Goal: Contribute content: Contribute content

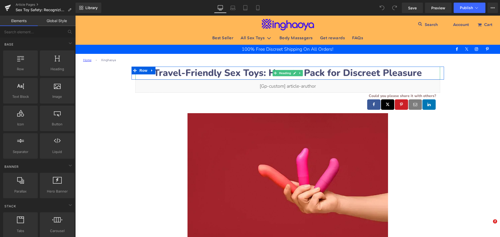
click at [171, 74] on strong "Travel-Friendly Sex Toys: How to Pack for Discreet Pleasure" at bounding box center [287, 73] width 268 height 13
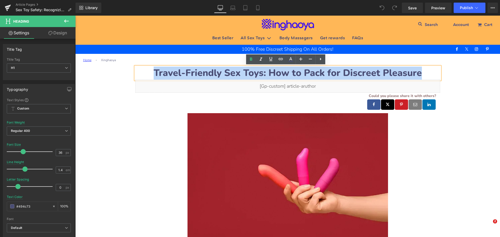
drag, startPoint x: 154, startPoint y: 72, endPoint x: 417, endPoint y: 72, distance: 262.5
click at [417, 72] on strong "Travel-Friendly Sex Toys: How to Pack for Discreet Pleasure" at bounding box center [287, 73] width 268 height 13
paste div
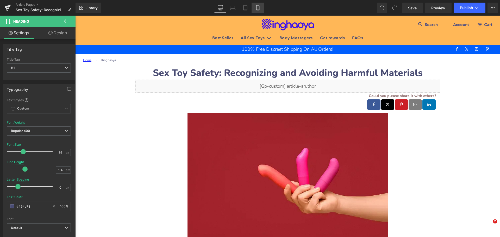
click at [257, 10] on icon at bounding box center [257, 7] width 3 height 5
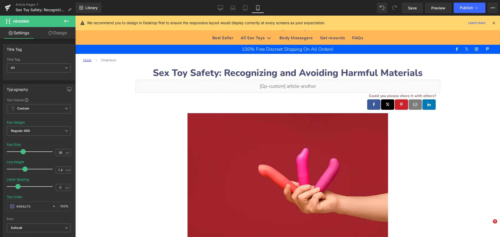
type input "28"
type input "100"
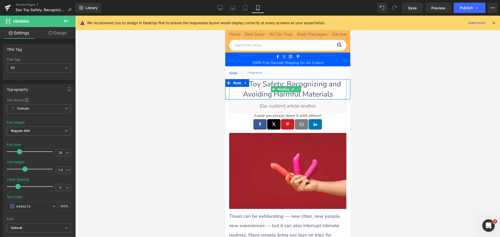
click at [246, 87] on h1 "Sex Toy Safety: Recognizing and Avoiding Harmful Materials" at bounding box center [287, 89] width 117 height 20
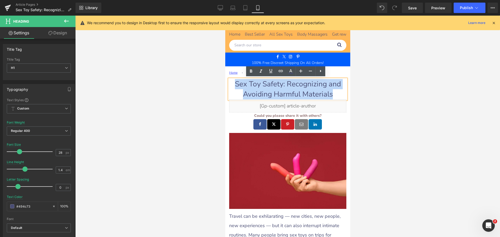
drag, startPoint x: 234, startPoint y: 82, endPoint x: 328, endPoint y: 93, distance: 94.8
click at [328, 93] on h1 "Sex Toy Safety: Recognizing and Avoiding Harmful Materials" at bounding box center [287, 89] width 117 height 20
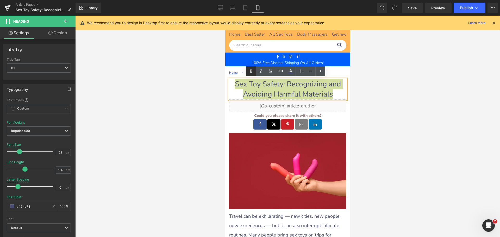
drag, startPoint x: 251, startPoint y: 70, endPoint x: 60, endPoint y: 61, distance: 191.4
click at [251, 70] on icon at bounding box center [251, 70] width 2 height 3
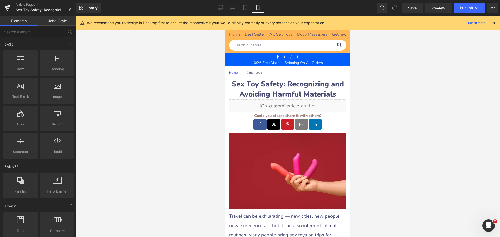
click at [370, 92] on div at bounding box center [287, 126] width 424 height 221
click at [220, 8] on icon at bounding box center [219, 7] width 5 height 5
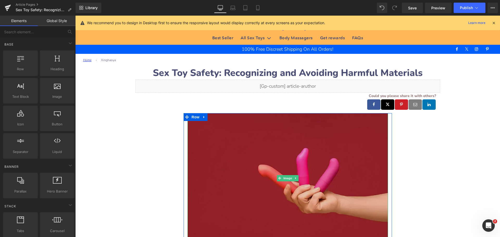
click at [252, 156] on img at bounding box center [287, 178] width 200 height 130
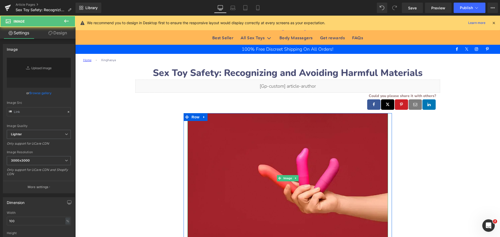
type input "[URL][DOMAIN_NAME]"
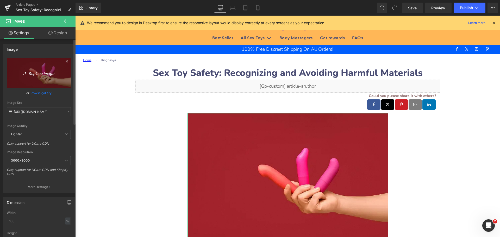
click at [28, 66] on link "Replace Image" at bounding box center [39, 73] width 64 height 30
type input "C:\fakepath\sex-toys-safety.jpeg"
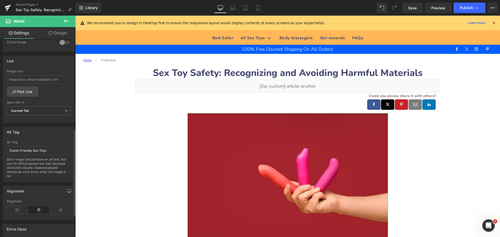
scroll to position [208, 0]
drag, startPoint x: 32, startPoint y: 150, endPoint x: 2, endPoint y: 151, distance: 29.7
click at [2, 151] on div "Alt Tag Travel-Friendly Sex Toys Alt Tag Travel-Friendly Sex Toys Each image sh…" at bounding box center [39, 151] width 78 height 59
type input "Sex Toys"
click at [29, 152] on input "Sex Toys" at bounding box center [39, 150] width 64 height 9
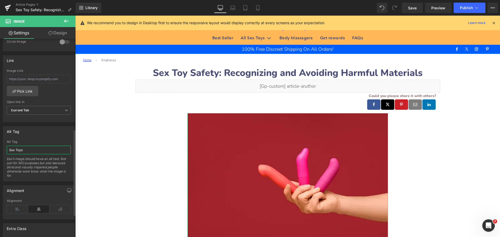
type input "[URL][DOMAIN_NAME]"
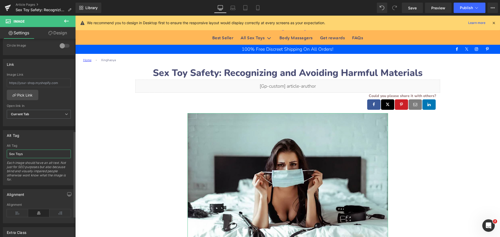
scroll to position [212, 0]
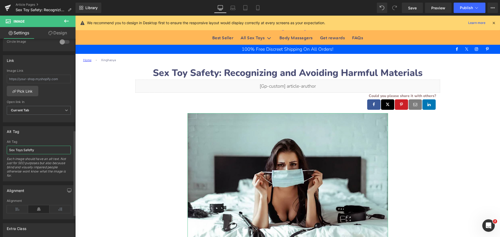
click at [31, 151] on input "Sex Toys Safefty" at bounding box center [39, 150] width 64 height 9
click at [34, 149] on input "Sex Toys Safefty" at bounding box center [39, 150] width 64 height 9
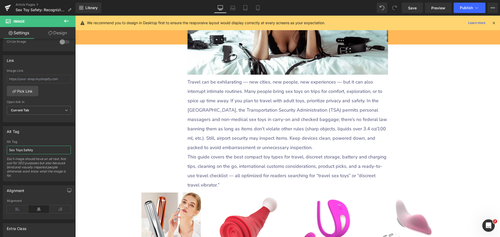
scroll to position [156, 0]
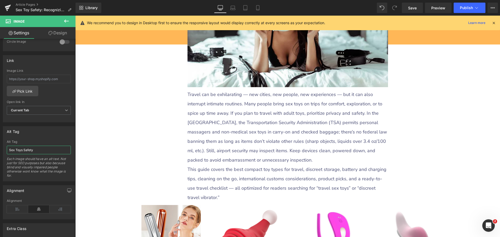
type input "Sex Toys Safety"
click at [208, 138] on p "Travel can be exhilarating — new cities, new people, new experiences — but it c…" at bounding box center [287, 127] width 200 height 75
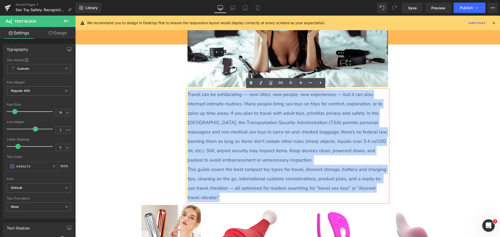
drag, startPoint x: 186, startPoint y: 93, endPoint x: 206, endPoint y: 195, distance: 103.8
click at [206, 195] on div "Travel can be exhilarating — new cities, new people, new experiences — but it c…" at bounding box center [287, 146] width 200 height 112
paste div
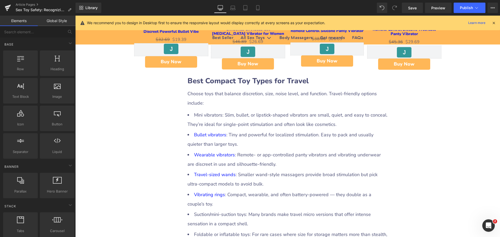
scroll to position [338, 0]
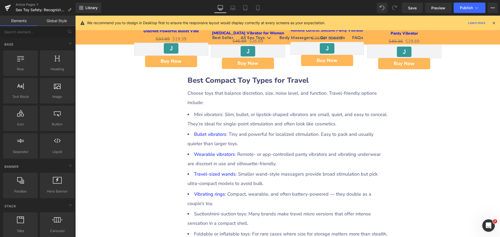
click at [257, 81] on b "Best Compact Toy Types for Travel" at bounding box center [247, 80] width 121 height 10
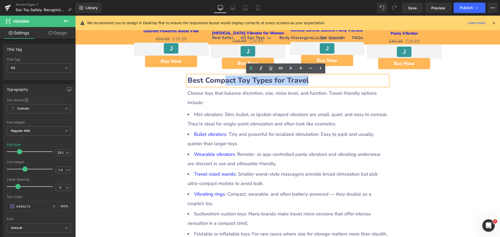
drag, startPoint x: 226, startPoint y: 81, endPoint x: 321, endPoint y: 81, distance: 95.2
click at [321, 81] on h2 "Best Compact Toy Types for Travel" at bounding box center [287, 80] width 200 height 10
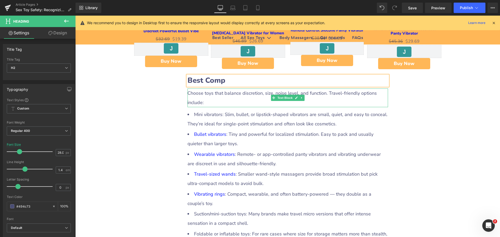
click at [220, 95] on div "Choose toys that balance discretion, size, noise level, and function. Travel-fr…" at bounding box center [287, 97] width 200 height 19
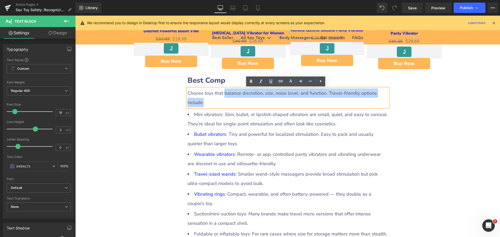
drag, startPoint x: 222, startPoint y: 93, endPoint x: 243, endPoint y: 100, distance: 22.2
click at [243, 100] on div "Choose toys that balance discretion, size, noise level, and function. Travel-fr…" at bounding box center [287, 97] width 200 height 19
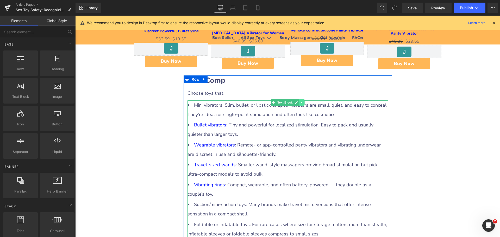
click at [300, 103] on icon at bounding box center [301, 102] width 3 height 3
click at [303, 104] on icon at bounding box center [304, 102] width 3 height 3
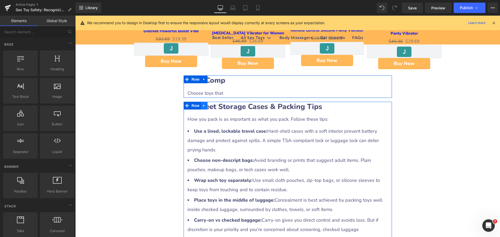
click at [202, 105] on icon at bounding box center [204, 106] width 4 height 4
click at [216, 107] on icon at bounding box center [218, 106] width 4 height 4
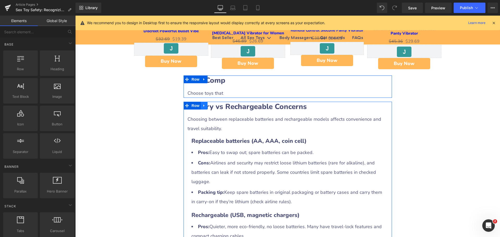
click at [203, 106] on icon at bounding box center [203, 105] width 1 height 2
click at [216, 105] on icon at bounding box center [218, 106] width 4 height 4
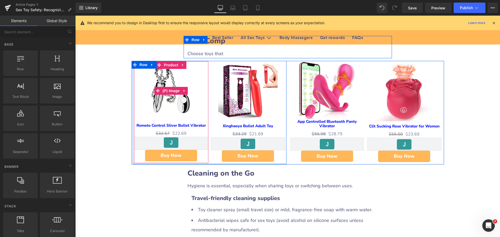
scroll to position [416, 0]
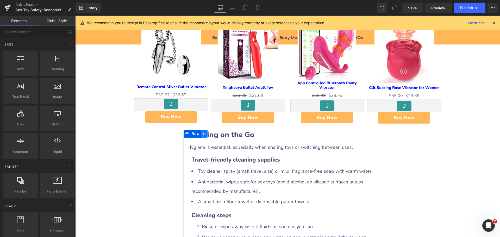
click at [203, 136] on icon at bounding box center [204, 134] width 4 height 4
click at [216, 135] on icon at bounding box center [218, 134] width 4 height 4
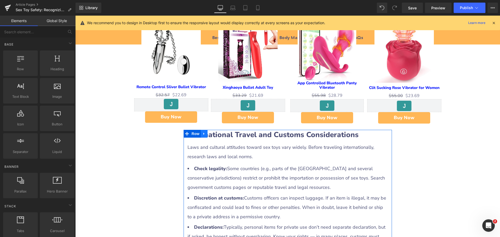
click at [203, 136] on icon at bounding box center [204, 134] width 4 height 4
click at [216, 135] on icon at bounding box center [218, 134] width 4 height 4
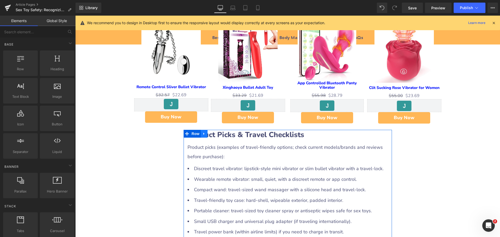
click at [203, 135] on icon at bounding box center [203, 134] width 1 height 2
click at [216, 135] on icon at bounding box center [218, 134] width 4 height 4
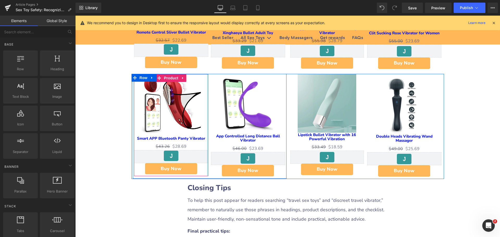
scroll to position [520, 0]
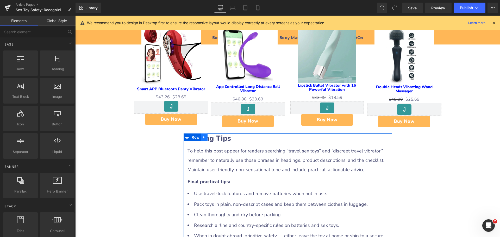
click at [202, 139] on icon at bounding box center [204, 137] width 4 height 4
click at [216, 138] on icon at bounding box center [218, 138] width 4 height 4
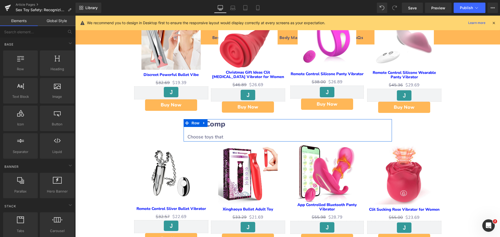
scroll to position [260, 0]
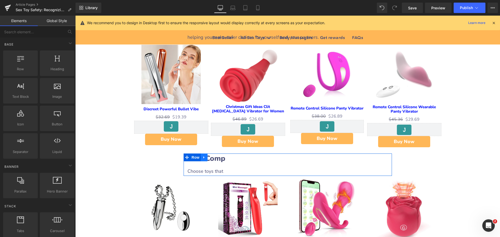
click at [202, 157] on icon at bounding box center [204, 158] width 4 height 4
click at [209, 157] on icon at bounding box center [211, 158] width 4 height 4
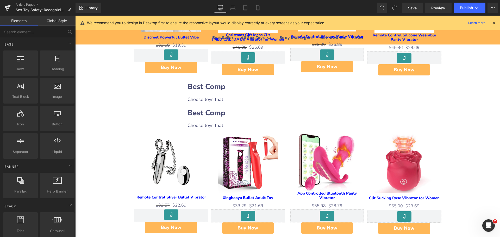
scroll to position [315, 0]
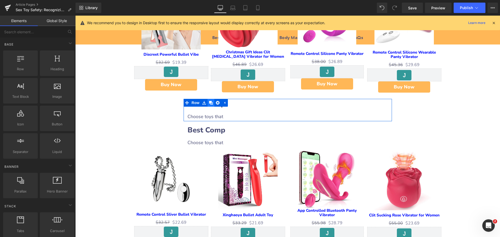
click at [209, 104] on icon at bounding box center [211, 103] width 4 height 4
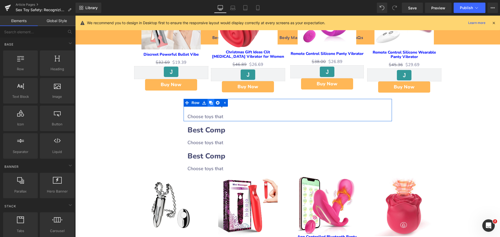
click at [209, 104] on icon at bounding box center [211, 103] width 4 height 4
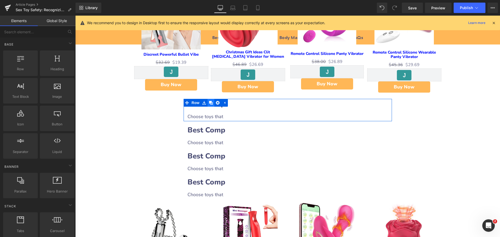
click at [209, 104] on icon at bounding box center [211, 103] width 4 height 4
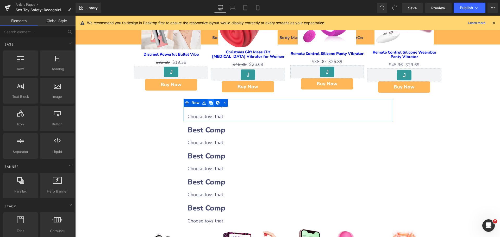
click at [209, 104] on icon at bounding box center [211, 103] width 4 height 4
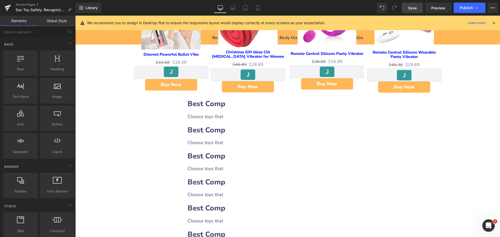
click at [408, 7] on span "Save" at bounding box center [412, 7] width 9 height 5
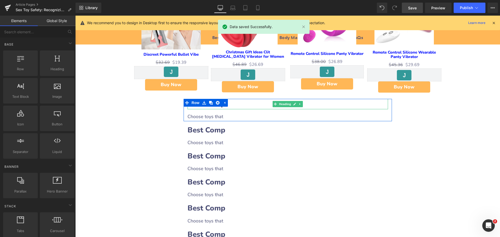
click at [235, 104] on h2 "Best Comp" at bounding box center [287, 104] width 200 height 10
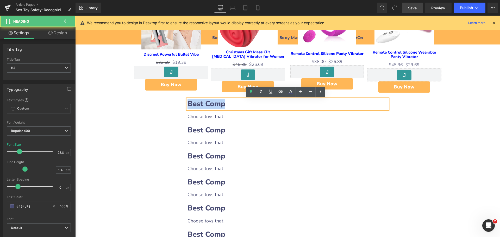
drag, startPoint x: 187, startPoint y: 102, endPoint x: 236, endPoint y: 102, distance: 50.0
click at [236, 102] on h2 "Best Comp" at bounding box center [287, 104] width 200 height 10
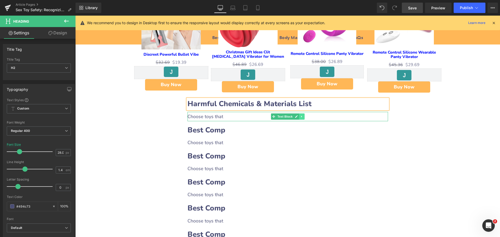
click at [300, 118] on icon at bounding box center [301, 116] width 3 height 3
click at [297, 117] on icon at bounding box center [298, 116] width 3 height 3
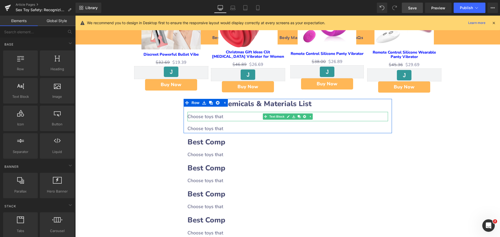
click at [220, 118] on div "Choose toys that" at bounding box center [287, 116] width 200 height 9
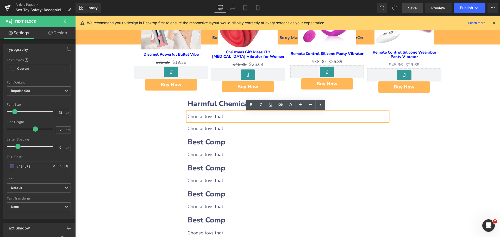
drag, startPoint x: 186, startPoint y: 116, endPoint x: 222, endPoint y: 116, distance: 36.7
click at [222, 116] on div "Choose toys that" at bounding box center [287, 116] width 200 height 9
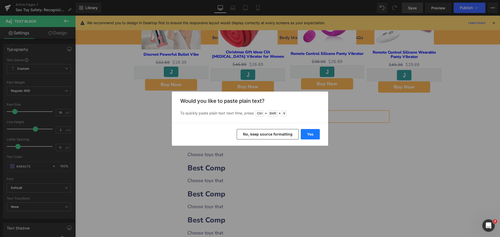
drag, startPoint x: 310, startPoint y: 136, endPoint x: 234, endPoint y: 121, distance: 76.5
click at [310, 136] on button "Yes" at bounding box center [309, 134] width 19 height 10
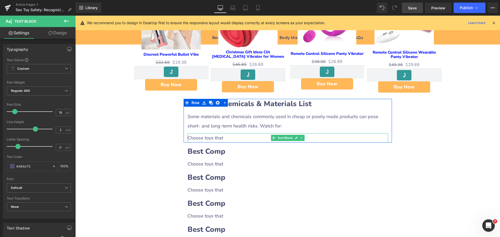
click at [214, 138] on div "Choose toys that" at bounding box center [287, 137] width 200 height 9
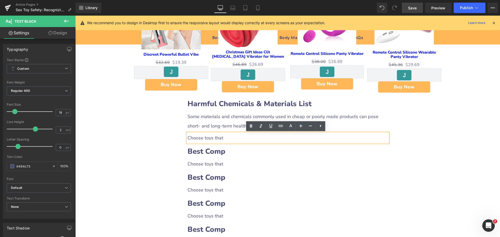
drag, startPoint x: 186, startPoint y: 137, endPoint x: 221, endPoint y: 135, distance: 34.9
click at [221, 135] on div "Choose toys that" at bounding box center [287, 137] width 200 height 9
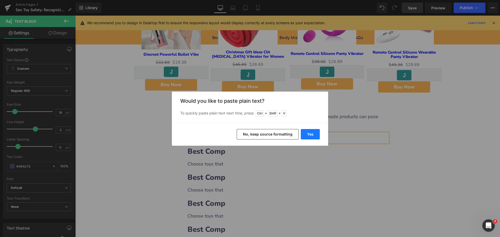
drag, startPoint x: 307, startPoint y: 135, endPoint x: 230, endPoint y: 124, distance: 77.6
click at [307, 135] on button "Yes" at bounding box center [309, 134] width 19 height 10
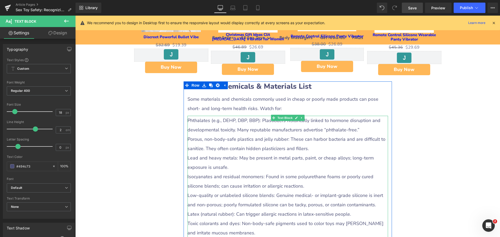
scroll to position [367, 0]
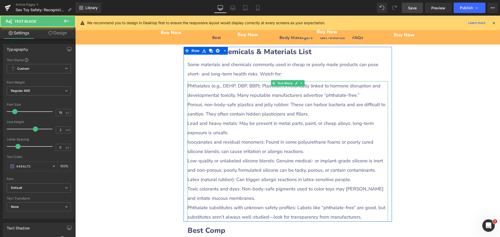
click at [191, 112] on div "Porous, non-body-safe plastics and jelly rubber: These can harbor bacteria and …" at bounding box center [287, 109] width 200 height 19
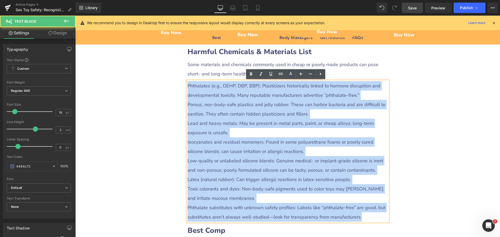
drag, startPoint x: 186, startPoint y: 85, endPoint x: 364, endPoint y: 214, distance: 220.1
click at [364, 214] on div "Phthalates (e.g., DEHP, DBP, BBP): Plasticizers historically linked to hormone …" at bounding box center [287, 151] width 200 height 140
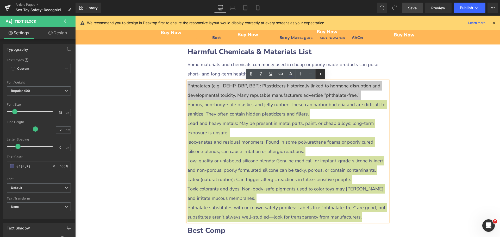
click at [317, 75] on icon at bounding box center [320, 74] width 6 height 6
click at [318, 75] on icon at bounding box center [320, 74] width 6 height 6
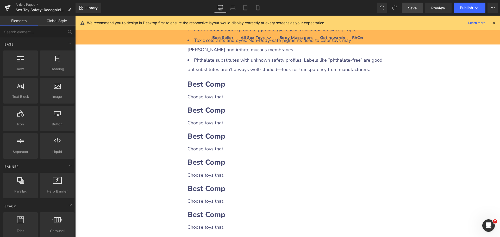
scroll to position [523, 0]
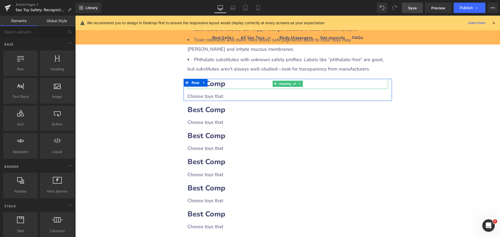
click at [229, 84] on h2 "Best Comp" at bounding box center [287, 84] width 200 height 10
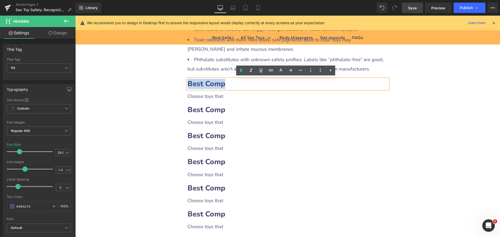
drag, startPoint x: 187, startPoint y: 82, endPoint x: 223, endPoint y: 83, distance: 36.7
click at [223, 83] on b "Best Comp" at bounding box center [206, 84] width 38 height 10
paste div
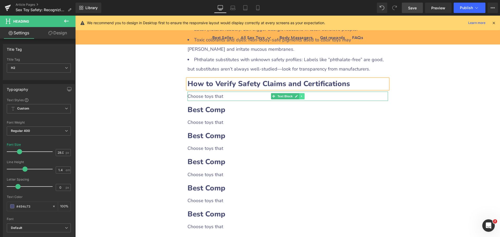
click at [300, 96] on icon at bounding box center [301, 96] width 3 height 3
click at [297, 96] on icon at bounding box center [298, 96] width 3 height 3
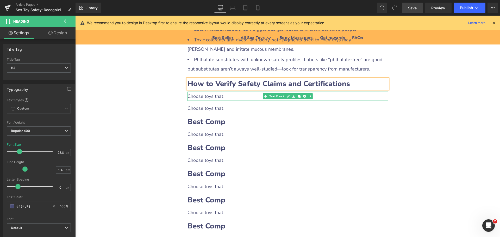
click at [214, 97] on div "Choose toys that" at bounding box center [287, 96] width 200 height 9
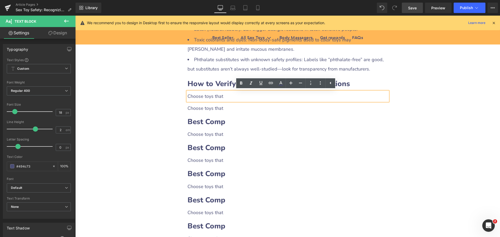
drag, startPoint x: 186, startPoint y: 95, endPoint x: 231, endPoint y: 96, distance: 44.5
click at [231, 96] on div "Choose toys that" at bounding box center [287, 96] width 200 height 9
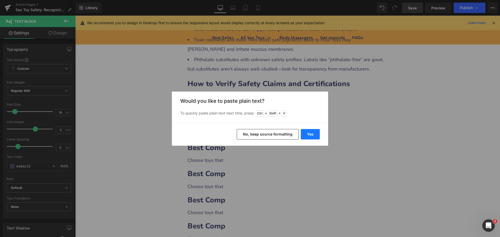
click at [302, 131] on button "Yes" at bounding box center [309, 134] width 19 height 10
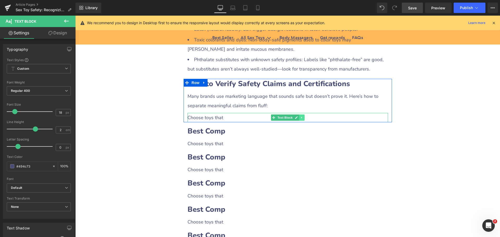
click at [301, 118] on icon at bounding box center [301, 118] width 1 height 2
click at [298, 118] on icon at bounding box center [298, 117] width 3 height 3
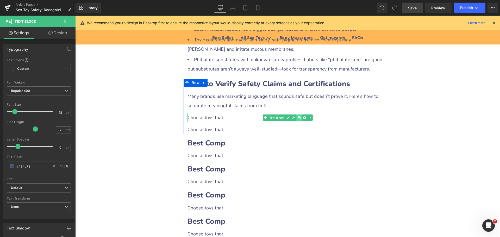
click at [298, 118] on icon at bounding box center [298, 117] width 3 height 3
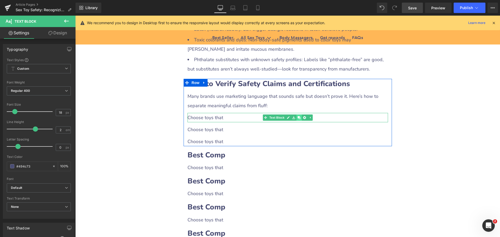
click at [298, 118] on icon at bounding box center [298, 117] width 3 height 3
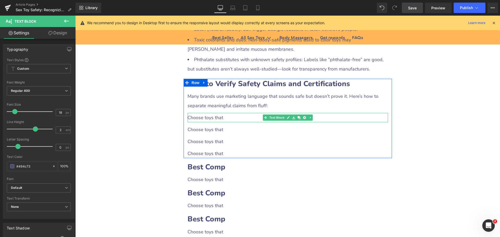
click at [217, 116] on div "Choose toys that" at bounding box center [287, 117] width 200 height 9
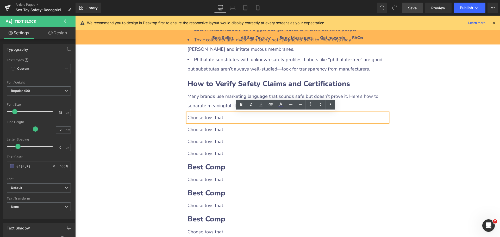
drag, startPoint x: 185, startPoint y: 119, endPoint x: 226, endPoint y: 118, distance: 40.1
click at [226, 118] on div "Choose toys that" at bounding box center [287, 117] width 200 height 9
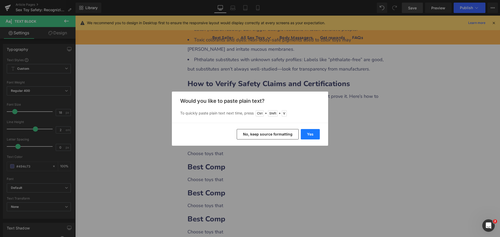
click at [303, 134] on button "Yes" at bounding box center [309, 134] width 19 height 10
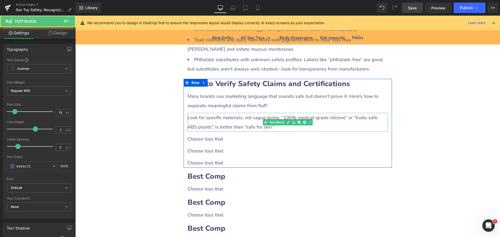
click at [211, 125] on div "Look for specific materials, not vague terms. “100% medical-grade silicone” or …" at bounding box center [287, 122] width 200 height 19
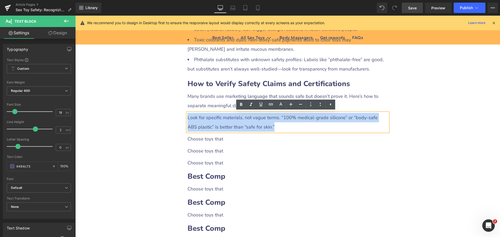
click at [187, 120] on div "Look for specific materials, not vague terms. “100% medical-grade silicone” or …" at bounding box center [287, 122] width 200 height 19
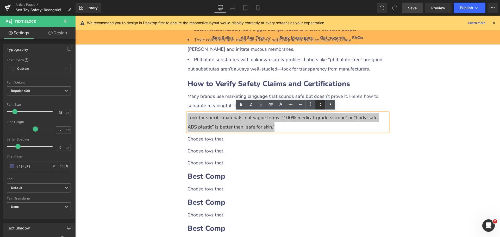
click at [319, 105] on icon at bounding box center [320, 104] width 6 height 6
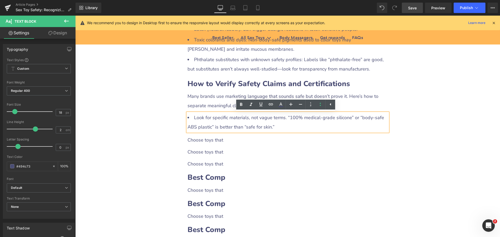
click at [455, 145] on div "Sex Toy Safety: Recognizing and Avoiding Harmful Materials Heading Row Liquid R…" at bounding box center [287, 179] width 424 height 1271
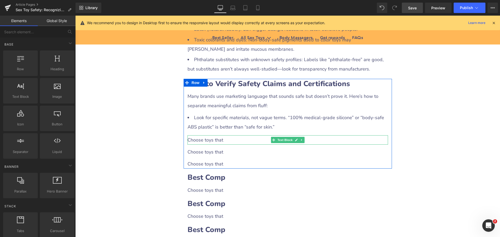
click at [205, 140] on div "Choose toys that" at bounding box center [287, 139] width 200 height 9
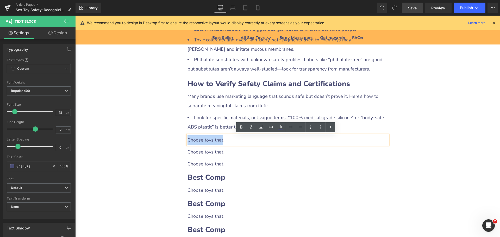
drag, startPoint x: 186, startPoint y: 141, endPoint x: 221, endPoint y: 141, distance: 34.3
click at [221, 141] on div "Choose toys that" at bounding box center [287, 139] width 200 height 9
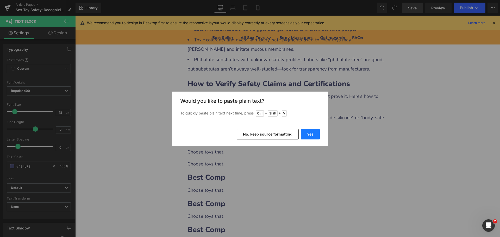
click at [305, 135] on button "Yes" at bounding box center [309, 134] width 19 height 10
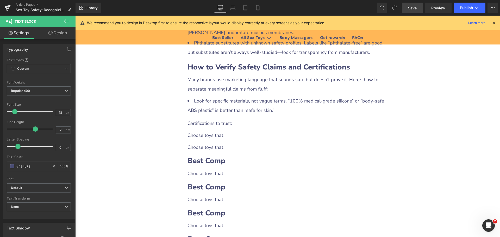
scroll to position [549, 0]
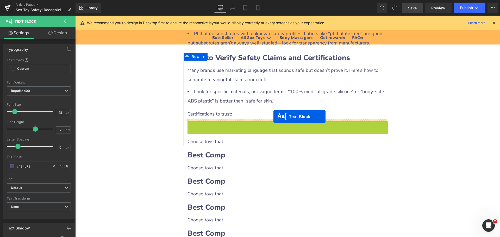
drag, startPoint x: 270, startPoint y: 126, endPoint x: 273, endPoint y: 117, distance: 9.5
drag, startPoint x: 271, startPoint y: 126, endPoint x: 273, endPoint y: 116, distance: 10.8
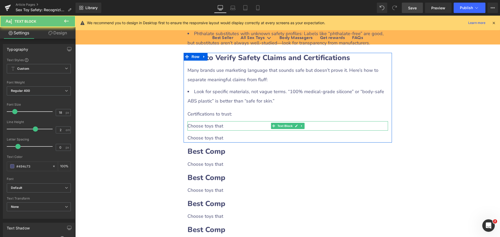
click at [203, 129] on div "Choose toys that" at bounding box center [287, 125] width 200 height 9
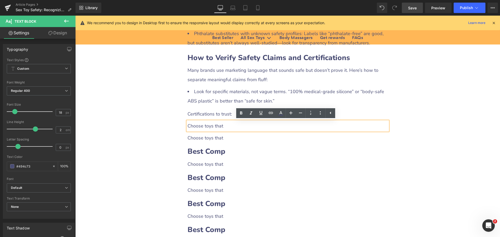
click at [194, 113] on div "Certifications to trust:" at bounding box center [287, 113] width 200 height 9
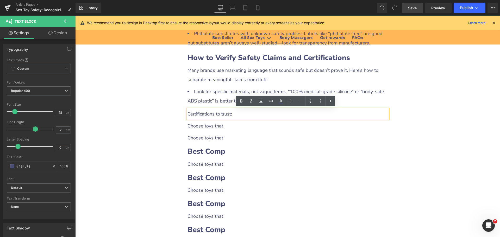
drag, startPoint x: 186, startPoint y: 114, endPoint x: 231, endPoint y: 113, distance: 44.8
click at [231, 113] on div "Certifications to trust:" at bounding box center [287, 113] width 200 height 9
click at [317, 100] on icon at bounding box center [320, 101] width 6 height 6
click at [145, 122] on div "Sex Toy Safety: Recognizing and Avoiding Harmful Materials Heading Row Liquid R…" at bounding box center [287, 154] width 424 height 1272
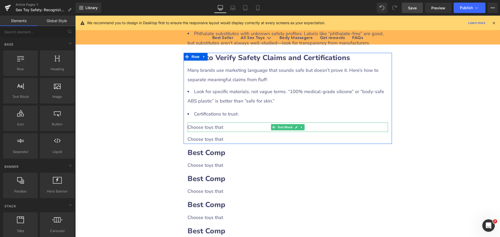
click at [210, 127] on div "Choose toys that" at bounding box center [287, 127] width 200 height 9
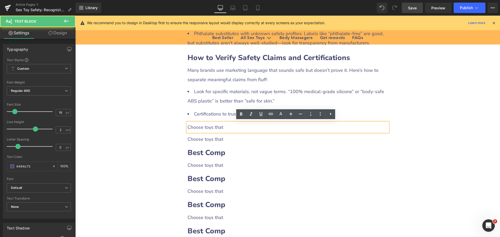
drag, startPoint x: 185, startPoint y: 126, endPoint x: 226, endPoint y: 127, distance: 40.1
click at [226, 127] on div "Choose toys that" at bounding box center [287, 127] width 200 height 9
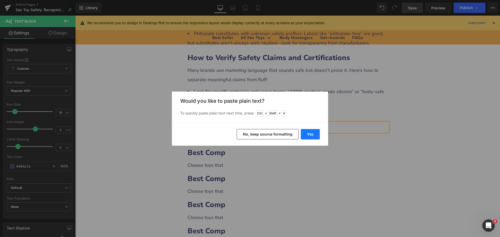
click at [305, 135] on button "Yes" at bounding box center [309, 134] width 19 height 10
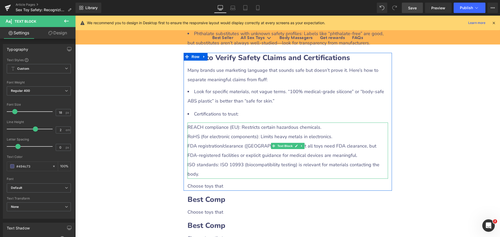
click at [203, 151] on div "FDA registration/clearance ([GEOGRAPHIC_DATA]): Not all toys need FDA clearance…" at bounding box center [287, 150] width 200 height 19
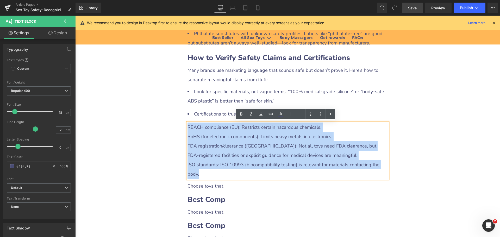
drag, startPoint x: 187, startPoint y: 128, endPoint x: 386, endPoint y: 164, distance: 203.0
click at [386, 164] on div "REACH compliance (EU): Restricts certain hazardous chemicals. RoHS (for electro…" at bounding box center [287, 151] width 200 height 56
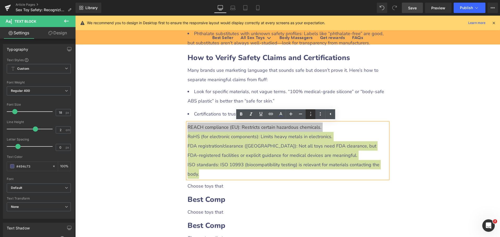
click at [308, 114] on icon at bounding box center [310, 114] width 6 height 6
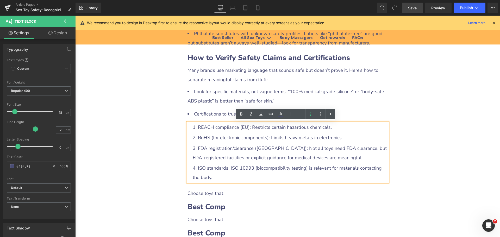
click at [147, 151] on div "Sex Toy Safety: Recognizing and Avoiding Harmful Materials Heading Row Liquid R…" at bounding box center [287, 181] width 424 height 1326
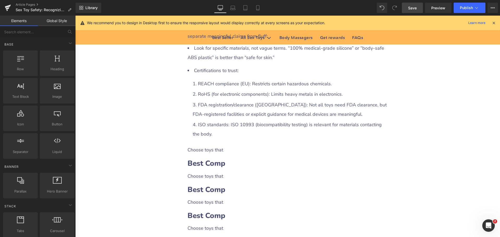
scroll to position [601, 0]
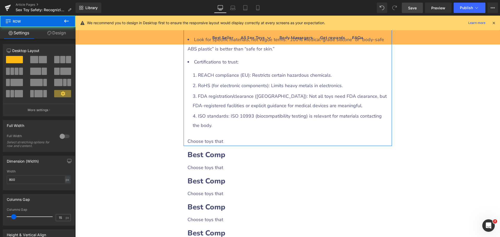
click at [203, 132] on div "How to Verify Safety Claims and Certifications Heading Many brands use marketin…" at bounding box center [287, 73] width 208 height 145
click at [203, 126] on li "ISO standards: ISO 10993 (biocompatibility testing) is relevant for materials c…" at bounding box center [290, 120] width 195 height 19
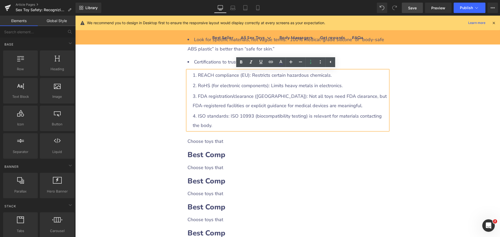
click at [160, 142] on div "Sex Toy Safety: Recognizing and Avoiding Harmful Materials Heading Row Liquid R…" at bounding box center [287, 129] width 424 height 1326
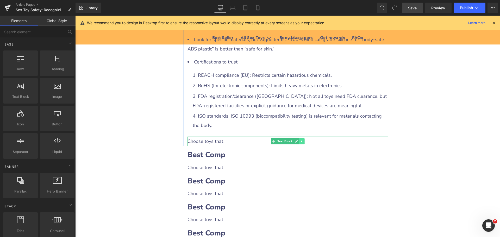
click at [300, 141] on icon at bounding box center [301, 141] width 3 height 3
click at [299, 141] on link at bounding box center [298, 141] width 5 height 6
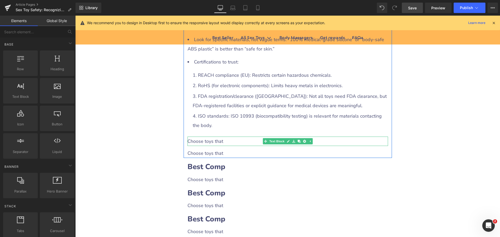
click at [223, 140] on div "Choose toys that" at bounding box center [287, 141] width 200 height 9
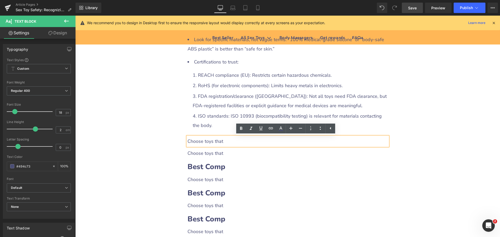
drag, startPoint x: 186, startPoint y: 142, endPoint x: 229, endPoint y: 140, distance: 42.9
click at [229, 140] on div "Choose toys that" at bounding box center [287, 141] width 200 height 9
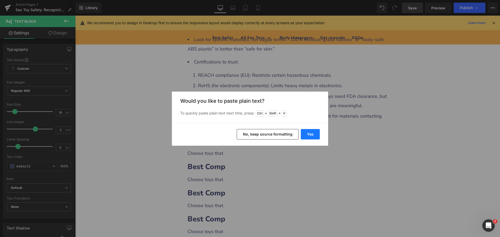
click at [309, 133] on button "Yes" at bounding box center [309, 134] width 19 height 10
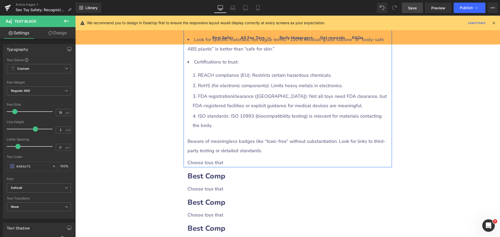
click at [197, 152] on div "Beware of meaningless badges like “toxic-free” without substantiation. Look for…" at bounding box center [287, 146] width 200 height 19
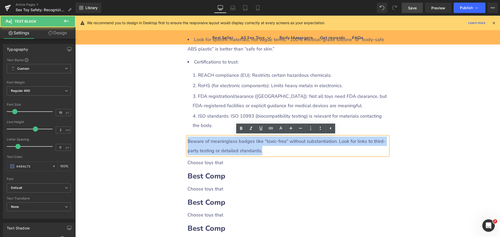
drag, startPoint x: 186, startPoint y: 141, endPoint x: 266, endPoint y: 150, distance: 79.9
click at [266, 150] on div "Beware of meaningless badges like “toxic-free” without substantiation. Look for…" at bounding box center [287, 146] width 200 height 19
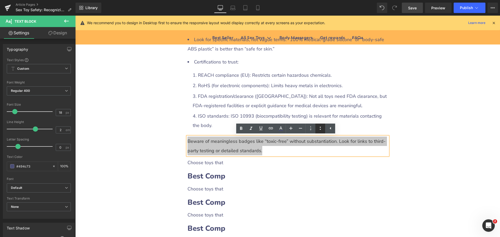
click at [317, 128] on icon at bounding box center [320, 128] width 6 height 6
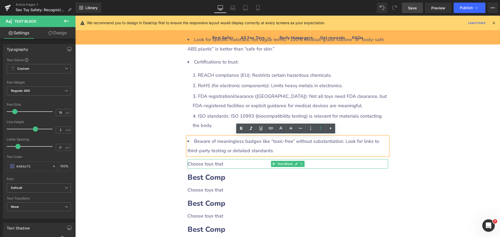
click at [214, 167] on div "Choose toys that" at bounding box center [287, 163] width 200 height 9
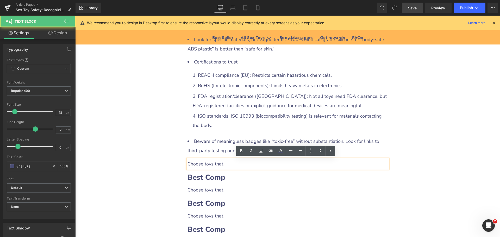
click at [210, 165] on div "Choose toys that" at bounding box center [287, 163] width 200 height 9
drag, startPoint x: 185, startPoint y: 163, endPoint x: 224, endPoint y: 163, distance: 38.8
click at [224, 163] on div "Choose toys that" at bounding box center [287, 163] width 200 height 9
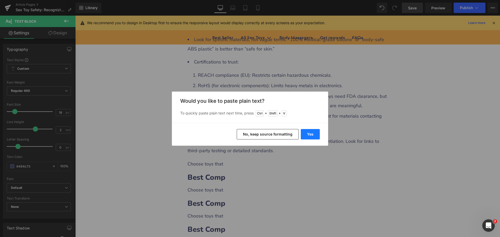
drag, startPoint x: 311, startPoint y: 134, endPoint x: 235, endPoint y: 118, distance: 77.6
click at [311, 134] on button "Yes" at bounding box center [309, 134] width 19 height 10
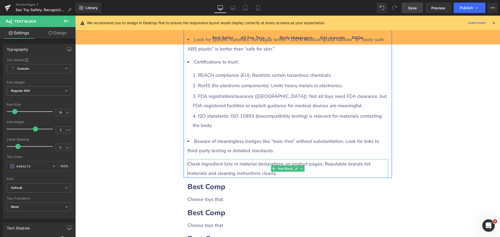
click at [193, 171] on div "Check ingredient lists or material declarations on product pages. Reputable bra…" at bounding box center [287, 168] width 200 height 19
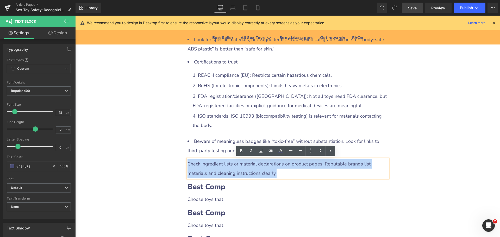
drag, startPoint x: 187, startPoint y: 162, endPoint x: 303, endPoint y: 161, distance: 116.6
click at [261, 171] on div "Check ingredient lists or material declarations on product pages. Reputable bra…" at bounding box center [287, 168] width 200 height 19
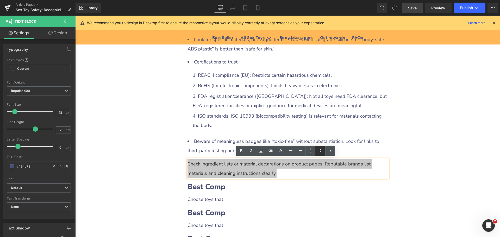
click at [318, 151] on icon at bounding box center [320, 151] width 6 height 6
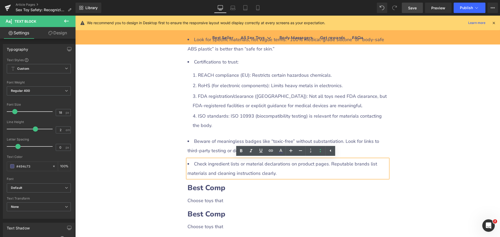
click at [148, 157] on div "Sex Toy Safety: Recognizing and Avoiding Harmful Materials Heading Row Liquid R…" at bounding box center [287, 145] width 424 height 1359
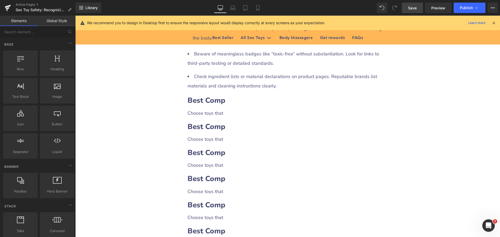
scroll to position [679, 0]
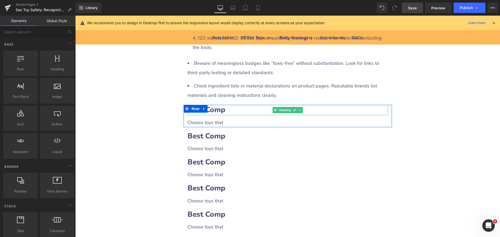
click at [220, 110] on b "Best Comp" at bounding box center [206, 110] width 38 height 10
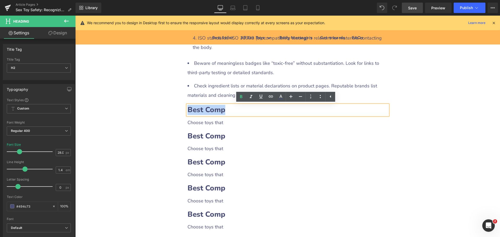
drag, startPoint x: 186, startPoint y: 110, endPoint x: 239, endPoint y: 111, distance: 52.3
click at [239, 111] on h2 "Best Comp" at bounding box center [287, 110] width 200 height 10
paste div
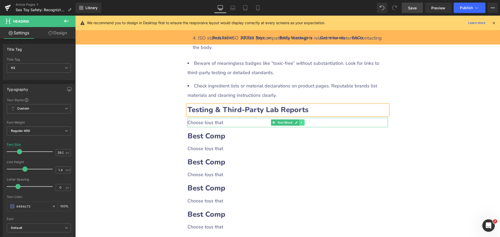
click at [300, 123] on icon at bounding box center [301, 122] width 3 height 3
click at [298, 123] on icon at bounding box center [298, 122] width 3 height 3
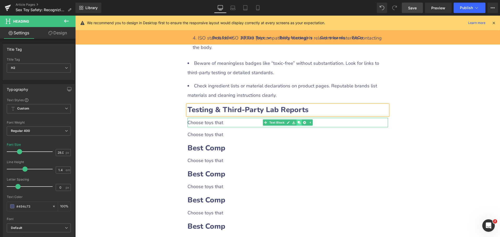
click at [298, 123] on icon at bounding box center [298, 122] width 3 height 3
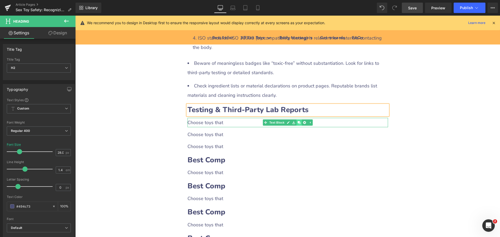
click at [298, 123] on icon at bounding box center [298, 122] width 3 height 3
click at [228, 121] on div "Choose toys that" at bounding box center [287, 122] width 200 height 9
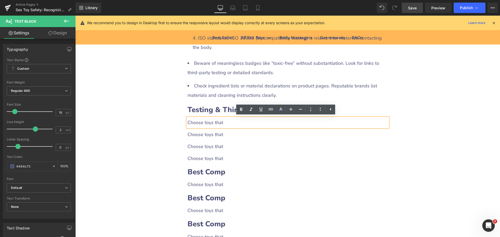
drag, startPoint x: 186, startPoint y: 122, endPoint x: 227, endPoint y: 121, distance: 41.6
click at [227, 121] on div "Choose toys that" at bounding box center [287, 122] width 200 height 9
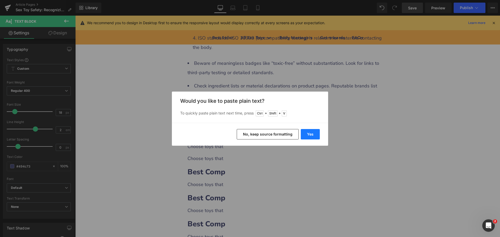
click at [314, 135] on button "Yes" at bounding box center [309, 134] width 19 height 10
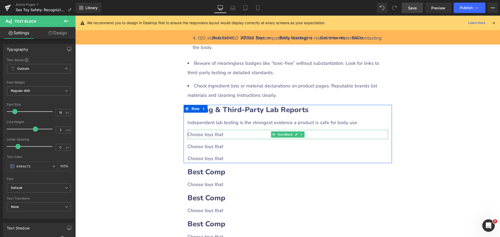
click at [217, 134] on div "Choose toys that" at bounding box center [287, 134] width 200 height 9
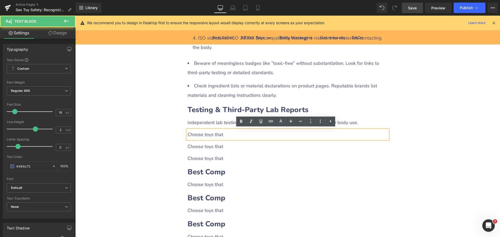
drag, startPoint x: 187, startPoint y: 133, endPoint x: 222, endPoint y: 133, distance: 35.4
click at [222, 133] on div "Choose toys that" at bounding box center [287, 134] width 200 height 9
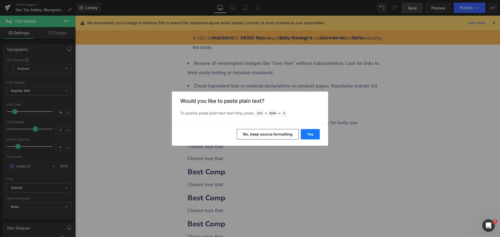
drag, startPoint x: 308, startPoint y: 136, endPoint x: 177, endPoint y: 136, distance: 130.6
click at [308, 136] on button "Yes" at bounding box center [309, 134] width 19 height 10
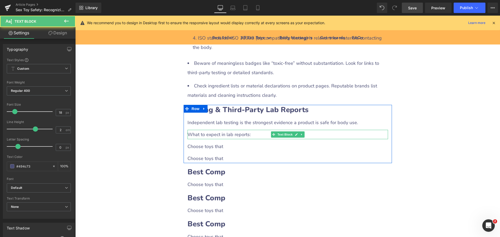
click at [209, 136] on div "What to expect in lab reports:" at bounding box center [287, 134] width 200 height 9
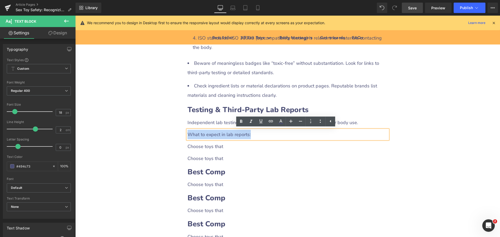
drag, startPoint x: 187, startPoint y: 134, endPoint x: 253, endPoint y: 131, distance: 66.7
click at [253, 131] on div "What to expect in lab reports:" at bounding box center [287, 134] width 200 height 9
click at [317, 121] on icon at bounding box center [320, 121] width 6 height 6
click at [154, 143] on div "Sex Toy Safety: Recognizing and Avoiding Harmful Materials Heading Row Liquid R…" at bounding box center [287, 86] width 424 height 1396
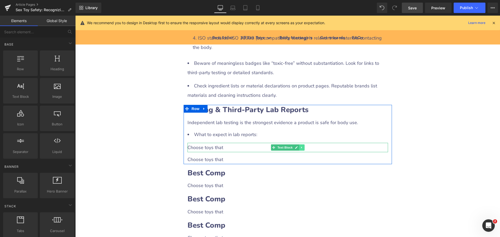
click at [301, 147] on icon at bounding box center [301, 148] width 1 height 2
click at [297, 148] on icon at bounding box center [298, 147] width 3 height 3
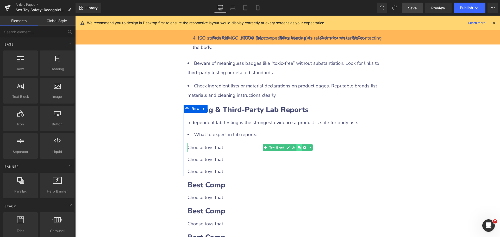
click at [297, 148] on icon at bounding box center [298, 147] width 3 height 3
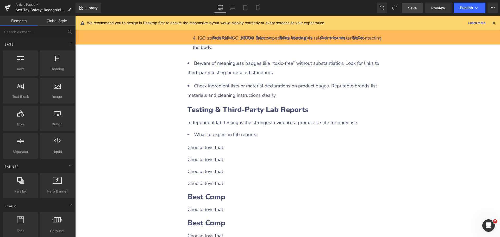
click at [168, 168] on div "Sex Toy Safety: Recognizing and Avoiding Harmful Materials Heading Row Liquid R…" at bounding box center [287, 98] width 424 height 1420
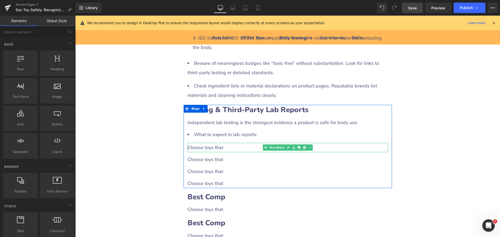
click at [214, 150] on div "Choose toys that" at bounding box center [287, 147] width 200 height 9
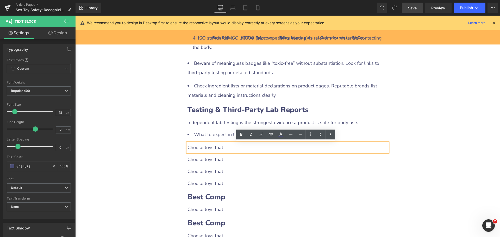
drag, startPoint x: 186, startPoint y: 148, endPoint x: 235, endPoint y: 146, distance: 48.9
click at [235, 146] on div "Choose toys that" at bounding box center [287, 147] width 200 height 9
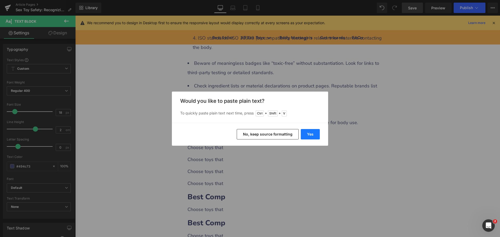
click at [312, 135] on button "Yes" at bounding box center [309, 134] width 19 height 10
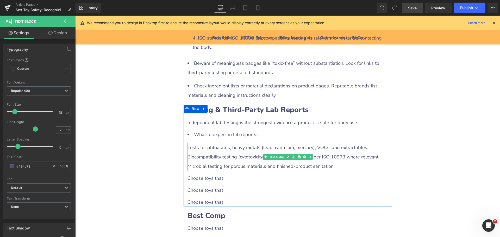
click at [204, 162] on div "Microbial testing for porous materials and finished-product sanitation." at bounding box center [287, 166] width 200 height 9
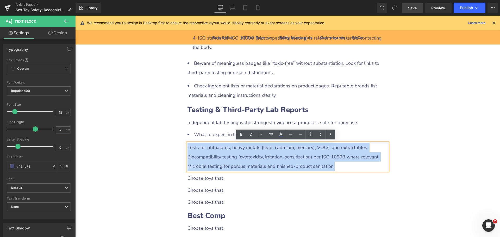
drag, startPoint x: 186, startPoint y: 145, endPoint x: 335, endPoint y: 164, distance: 150.0
click at [335, 164] on div "Tests for phthalates, heavy metals (lead, cadmium, mercury), VOCs, and extracta…" at bounding box center [287, 157] width 200 height 28
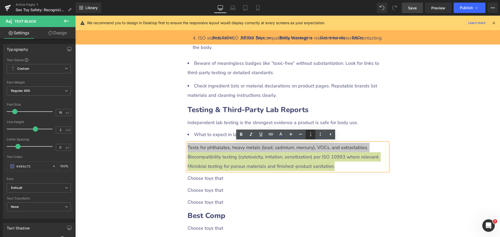
click at [313, 135] on icon at bounding box center [310, 134] width 6 height 6
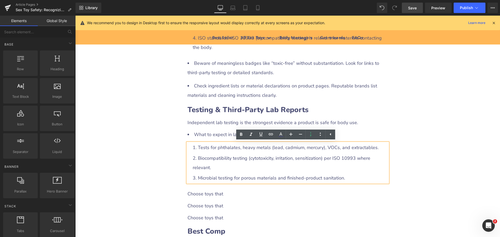
click at [144, 168] on div "Sex Toy Safety: Recognizing and Avoiding Harmful Materials Heading Row Liquid R…" at bounding box center [287, 115] width 424 height 1455
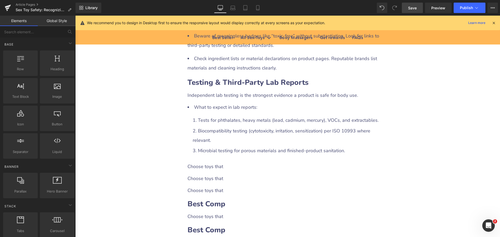
scroll to position [731, 0]
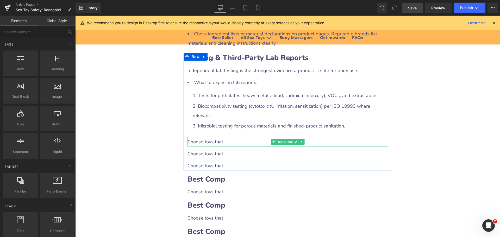
click at [213, 137] on div "Choose toys that" at bounding box center [287, 141] width 200 height 9
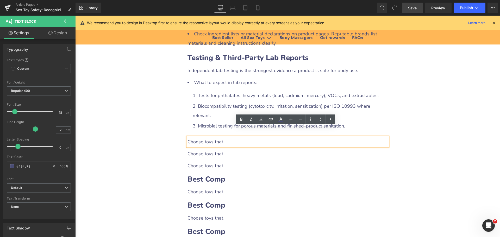
drag, startPoint x: 187, startPoint y: 132, endPoint x: 226, endPoint y: 131, distance: 39.6
click at [226, 137] on div "Choose toys that" at bounding box center [287, 141] width 200 height 9
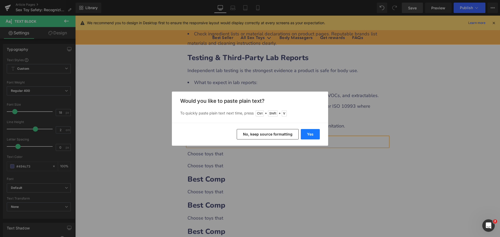
drag, startPoint x: 306, startPoint y: 133, endPoint x: 206, endPoint y: 126, distance: 99.6
click at [306, 133] on button "Yes" at bounding box center [309, 134] width 19 height 10
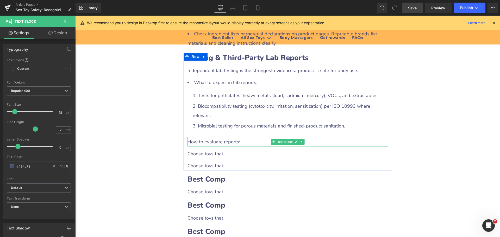
click at [206, 137] on div "How to evaluate reports:" at bounding box center [287, 141] width 200 height 9
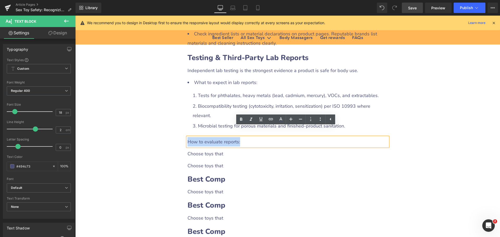
drag, startPoint x: 186, startPoint y: 132, endPoint x: 238, endPoint y: 133, distance: 51.5
click at [238, 137] on div "How to evaluate reports:" at bounding box center [287, 141] width 200 height 9
drag, startPoint x: 319, startPoint y: 120, endPoint x: 316, endPoint y: 126, distance: 6.1
click at [320, 120] on icon at bounding box center [320, 119] width 6 height 6
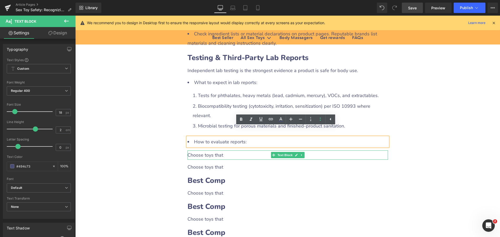
click at [208, 150] on div "Choose toys that" at bounding box center [287, 154] width 200 height 9
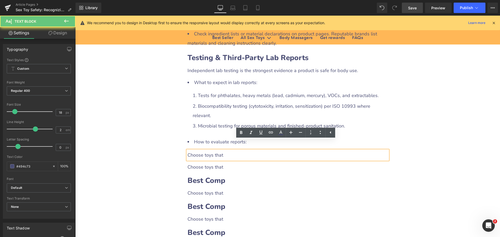
drag, startPoint x: 185, startPoint y: 146, endPoint x: 230, endPoint y: 145, distance: 45.0
click at [230, 150] on div "Choose toys that" at bounding box center [287, 154] width 200 height 9
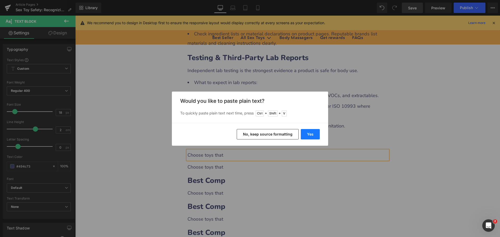
click at [311, 134] on button "Yes" at bounding box center [309, 134] width 19 height 10
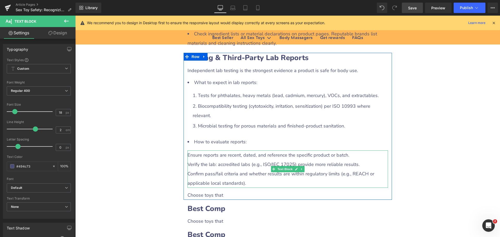
drag, startPoint x: 222, startPoint y: 159, endPoint x: 197, endPoint y: 154, distance: 25.7
click at [222, 160] on div "Verify the lab: accredited labs (e.g., ISO/IEC 17025) provide more reliable res…" at bounding box center [287, 164] width 200 height 9
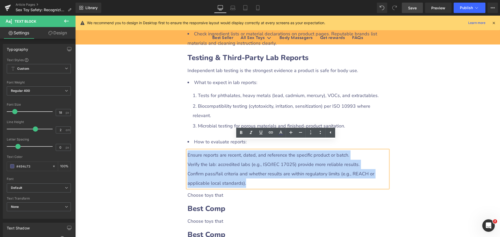
drag, startPoint x: 186, startPoint y: 148, endPoint x: 264, endPoint y: 170, distance: 81.0
click at [264, 170] on div "Ensure reports are recent, dated, and reference the specific product or batch. …" at bounding box center [287, 168] width 200 height 37
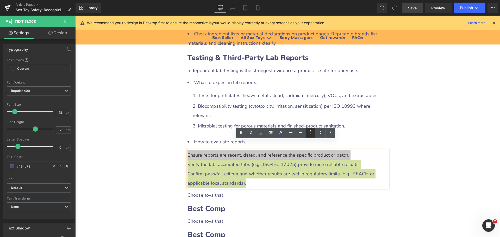
click at [310, 132] on icon at bounding box center [310, 132] width 6 height 6
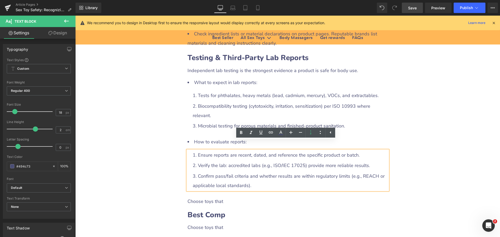
click at [174, 150] on div "Sex Toy Safety: Recognizing and Avoiding Harmful Materials Heading Row Liquid R…" at bounding box center [287, 81] width 424 height 1490
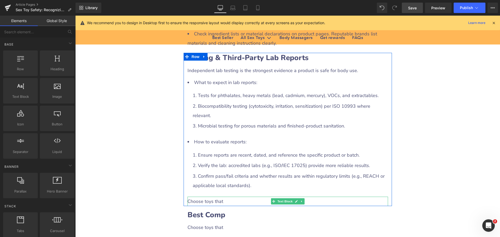
click at [214, 197] on div "Choose toys that" at bounding box center [287, 201] width 200 height 9
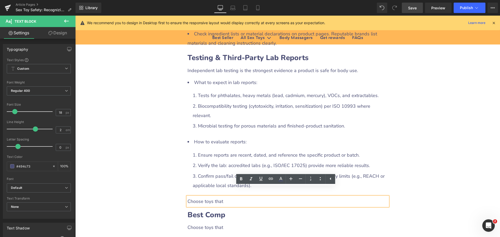
drag, startPoint x: 186, startPoint y: 193, endPoint x: 222, endPoint y: 193, distance: 36.7
click at [222, 197] on div "Choose toys that" at bounding box center [287, 201] width 200 height 9
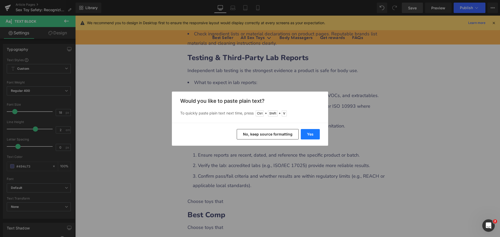
click at [308, 138] on button "Yes" at bounding box center [309, 134] width 19 height 10
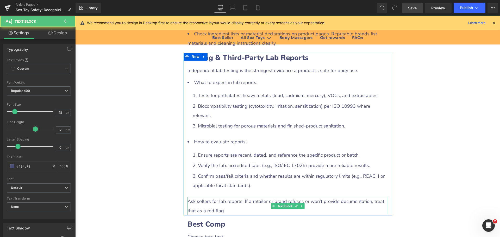
click at [197, 197] on div "Ask sellers for lab reports. If a retailer or brand refuses or won’t provide do…" at bounding box center [287, 206] width 200 height 19
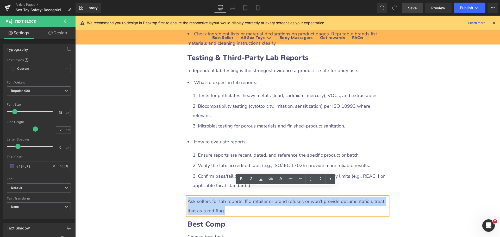
drag, startPoint x: 186, startPoint y: 192, endPoint x: 235, endPoint y: 200, distance: 49.9
click at [235, 200] on div "Ask sellers for lab reports. If a retailer or brand refuses or won’t provide do…" at bounding box center [287, 206] width 200 height 19
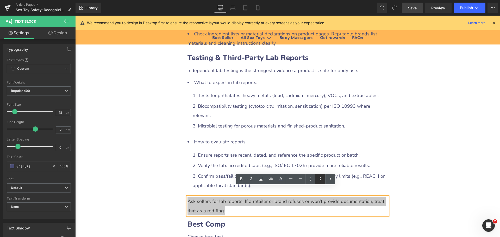
click at [319, 177] on icon at bounding box center [320, 179] width 6 height 6
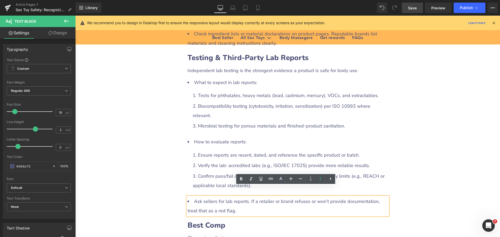
click at [166, 166] on div "Sex Toy Safety: Recognizing and Avoiding Harmful Materials Heading Row Liquid R…" at bounding box center [287, 86] width 424 height 1501
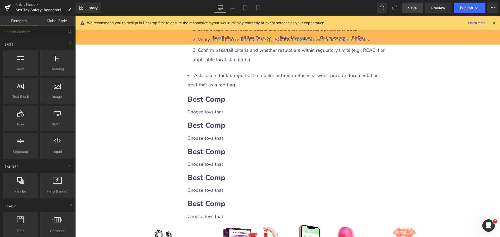
scroll to position [861, 0]
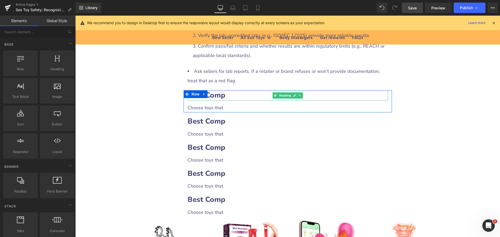
drag, startPoint x: 222, startPoint y: 87, endPoint x: 197, endPoint y: 89, distance: 25.1
click at [222, 90] on b "Best Comp" at bounding box center [206, 95] width 38 height 10
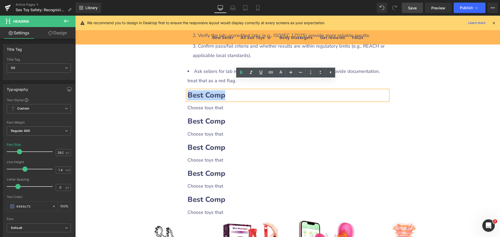
drag, startPoint x: 186, startPoint y: 85, endPoint x: 228, endPoint y: 86, distance: 42.2
click at [228, 90] on h2 "Best Comp" at bounding box center [287, 95] width 200 height 10
paste div
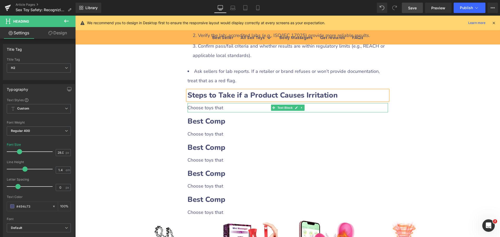
click at [299, 105] on link at bounding box center [301, 108] width 5 height 6
click at [297, 106] on icon at bounding box center [298, 107] width 3 height 3
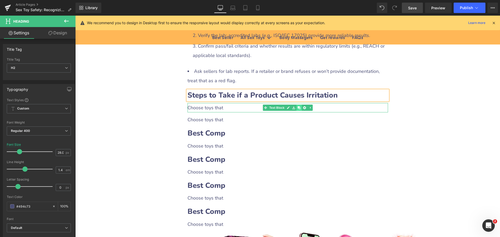
click at [297, 106] on icon at bounding box center [298, 107] width 3 height 3
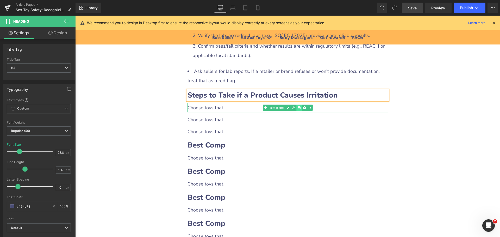
click at [297, 106] on icon at bounding box center [298, 107] width 3 height 3
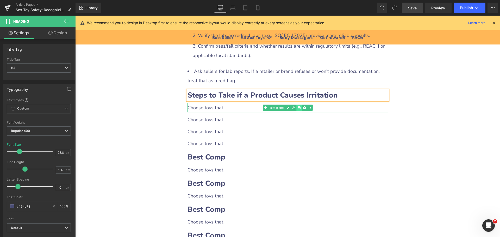
click at [297, 106] on icon at bounding box center [298, 107] width 3 height 3
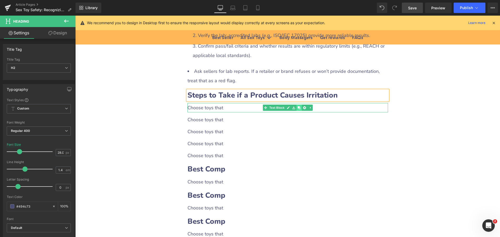
click at [297, 106] on icon at bounding box center [298, 107] width 3 height 3
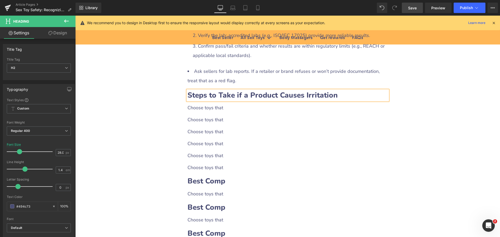
click at [218, 103] on div "Choose toys that" at bounding box center [287, 107] width 200 height 9
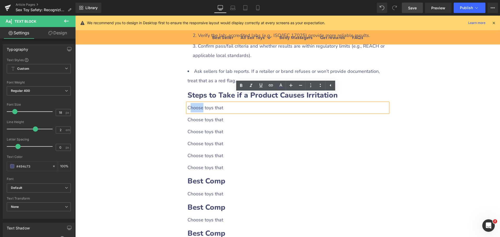
drag, startPoint x: 187, startPoint y: 98, endPoint x: 196, endPoint y: 100, distance: 9.3
click at [200, 103] on div "Choose toys that" at bounding box center [287, 107] width 200 height 9
drag, startPoint x: 186, startPoint y: 98, endPoint x: 234, endPoint y: 99, distance: 48.1
click at [234, 103] on div "Choose toys that" at bounding box center [287, 107] width 200 height 9
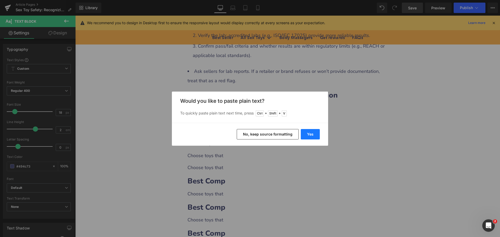
click at [307, 135] on button "Yes" at bounding box center [309, 134] width 19 height 10
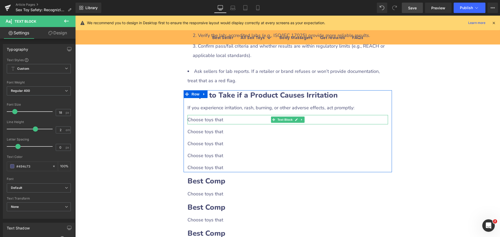
click at [217, 115] on div "Choose toys that" at bounding box center [287, 119] width 200 height 9
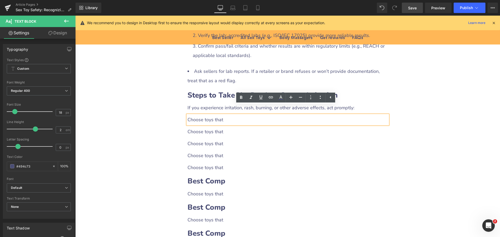
drag, startPoint x: 186, startPoint y: 110, endPoint x: 229, endPoint y: 110, distance: 42.7
click at [229, 115] on div "Choose toys that" at bounding box center [287, 119] width 200 height 9
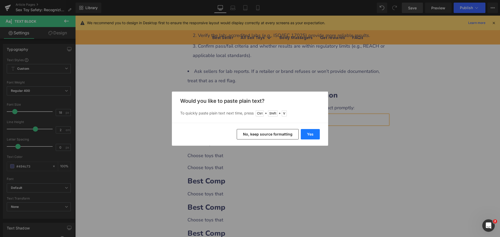
drag, startPoint x: 310, startPoint y: 136, endPoint x: 235, endPoint y: 120, distance: 76.7
click at [310, 136] on button "Yes" at bounding box center [309, 134] width 19 height 10
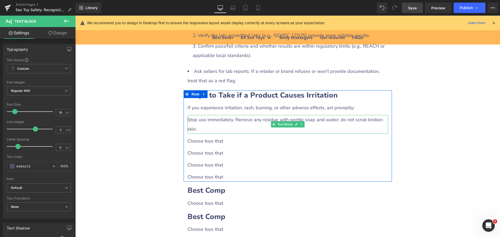
click at [205, 116] on div "Stop use immediately. Remove any residue with gentle soap and water; do not scr…" at bounding box center [287, 124] width 200 height 19
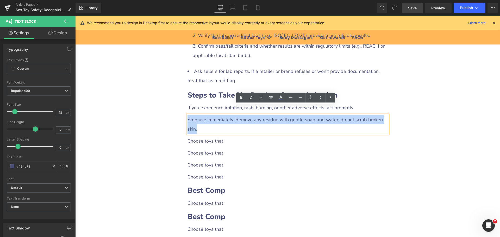
drag, startPoint x: 186, startPoint y: 111, endPoint x: 200, endPoint y: 118, distance: 15.4
click at [200, 118] on div "Stop use immediately. Remove any residue with gentle soap and water; do not scr…" at bounding box center [287, 124] width 200 height 19
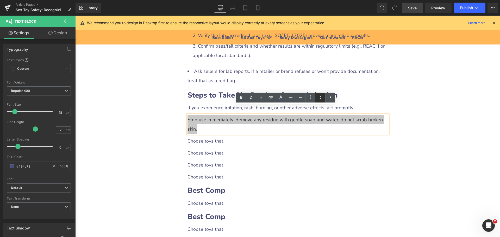
click at [318, 98] on icon at bounding box center [320, 97] width 6 height 6
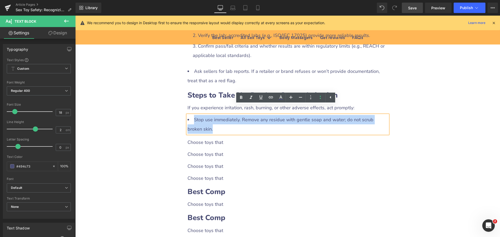
click at [216, 138] on div "Choose toys that" at bounding box center [287, 142] width 200 height 9
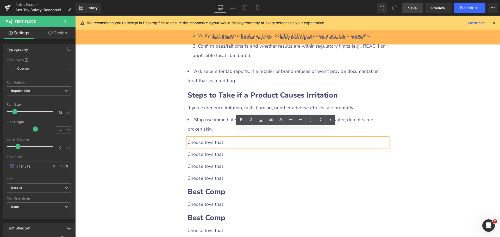
drag, startPoint x: 187, startPoint y: 132, endPoint x: 229, endPoint y: 133, distance: 42.2
click at [229, 138] on div "Choose toys that" at bounding box center [287, 142] width 200 height 9
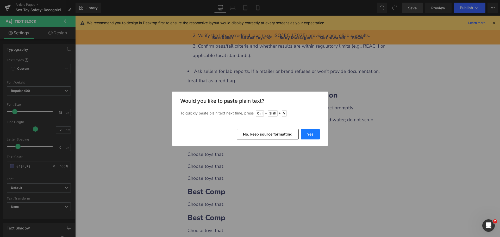
click at [305, 135] on button "Yes" at bounding box center [309, 134] width 19 height 10
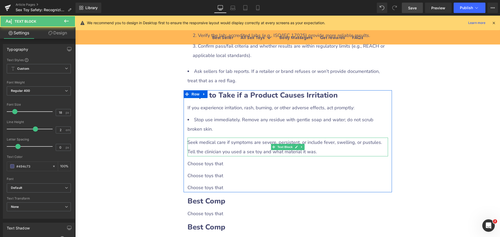
click at [194, 139] on div "Seek medical care if symptoms are severe, persistent, or include fever, swellin…" at bounding box center [287, 147] width 200 height 19
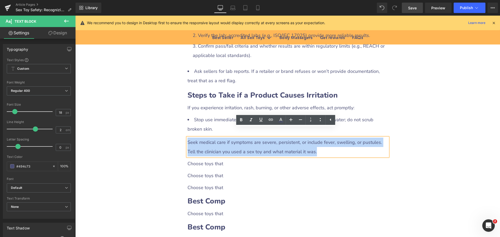
drag, startPoint x: 186, startPoint y: 133, endPoint x: 313, endPoint y: 141, distance: 127.8
click at [313, 141] on div "Seek medical care if symptoms are severe, persistent, or include fever, swellin…" at bounding box center [287, 147] width 200 height 19
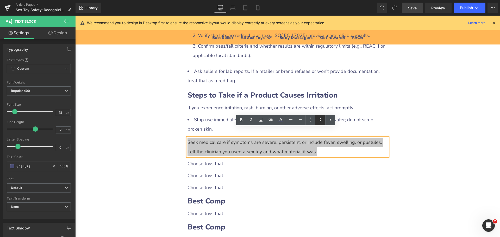
click at [318, 119] on icon at bounding box center [320, 120] width 6 height 6
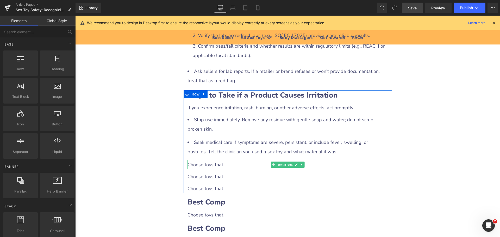
click at [212, 160] on div "Choose toys that" at bounding box center [287, 164] width 200 height 9
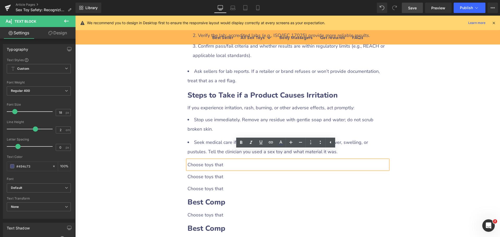
drag, startPoint x: 185, startPoint y: 156, endPoint x: 239, endPoint y: 157, distance: 53.9
click at [239, 160] on div "Choose toys that" at bounding box center [287, 164] width 200 height 9
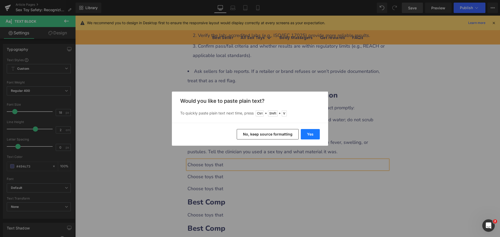
click at [307, 132] on button "Yes" at bounding box center [309, 134] width 19 height 10
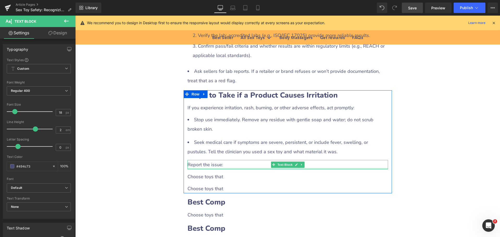
click at [207, 160] on div "Report the issue:" at bounding box center [287, 164] width 200 height 9
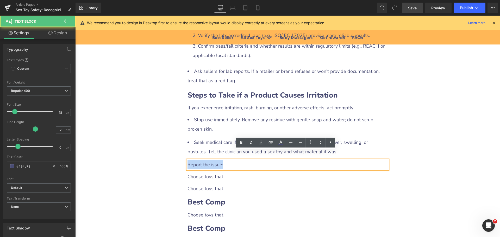
drag, startPoint x: 186, startPoint y: 154, endPoint x: 233, endPoint y: 156, distance: 47.1
click at [233, 160] on div "Report the issue:" at bounding box center [287, 164] width 200 height 9
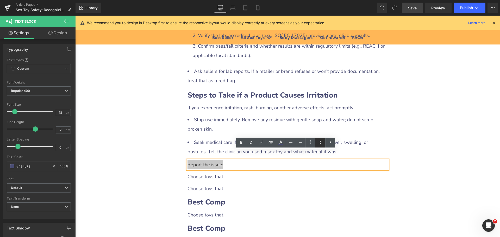
click at [317, 142] on icon at bounding box center [320, 142] width 6 height 6
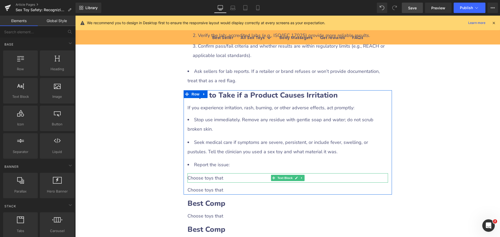
click at [215, 173] on div "Choose toys that" at bounding box center [287, 177] width 200 height 9
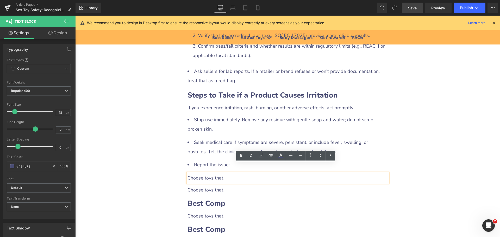
drag, startPoint x: 185, startPoint y: 169, endPoint x: 231, endPoint y: 169, distance: 45.8
click at [231, 173] on div "Choose toys that" at bounding box center [287, 177] width 200 height 9
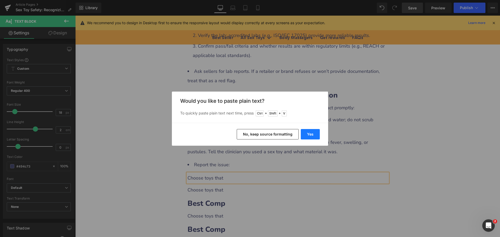
click at [308, 137] on button "Yes" at bounding box center [309, 134] width 19 height 10
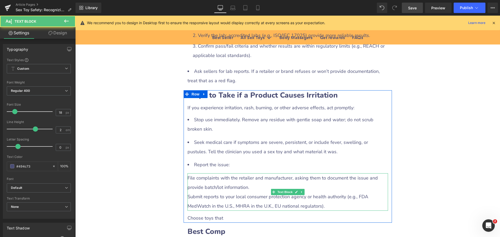
click at [205, 178] on div "File complaints with the retailer and manufacturer, asking them to document the…" at bounding box center [287, 191] width 200 height 37
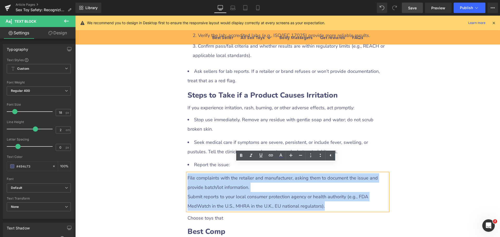
drag, startPoint x: 187, startPoint y: 167, endPoint x: 332, endPoint y: 196, distance: 148.1
click at [332, 196] on div "File complaints with the retailer and manufacturer, asking them to document the…" at bounding box center [287, 191] width 200 height 37
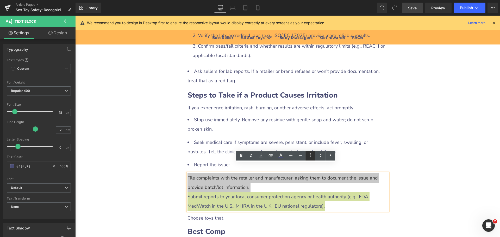
click at [313, 156] on icon at bounding box center [310, 155] width 6 height 6
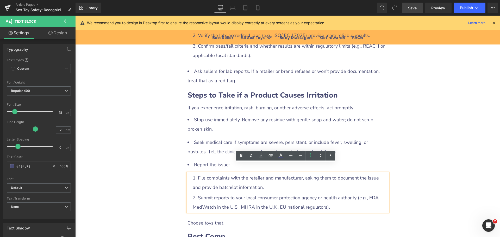
click at [150, 175] on div "Sex Toy Safety: Recognizing and Avoiding Harmful Materials Heading Row Liquid R…" at bounding box center [287, 13] width 424 height 1616
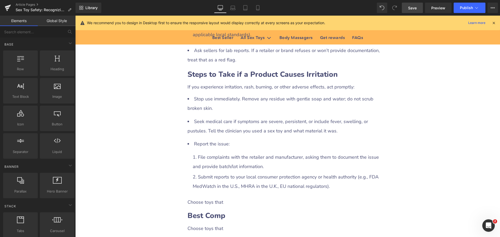
scroll to position [913, 0]
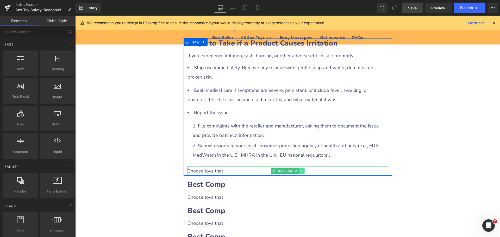
click at [300, 168] on link at bounding box center [301, 171] width 5 height 6
click at [297, 170] on icon at bounding box center [298, 171] width 3 height 3
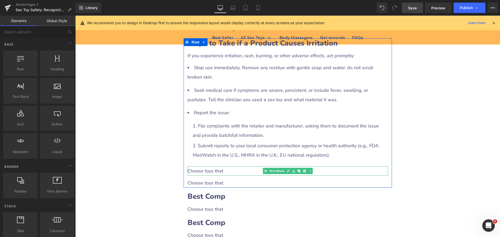
click at [218, 166] on div "Choose toys that" at bounding box center [287, 170] width 200 height 9
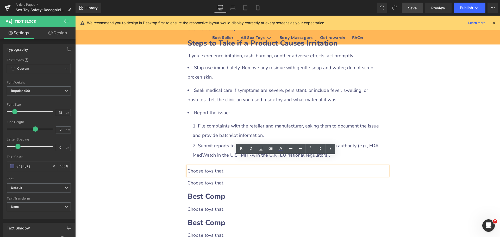
drag, startPoint x: 185, startPoint y: 162, endPoint x: 226, endPoint y: 162, distance: 40.8
click at [226, 166] on div "Choose toys that" at bounding box center [287, 170] width 200 height 9
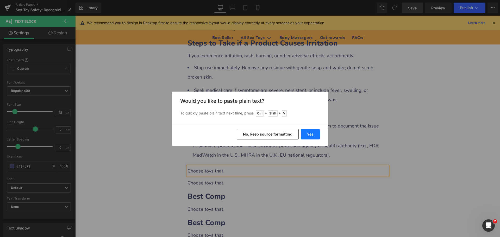
click at [307, 137] on button "Yes" at bounding box center [309, 134] width 19 height 10
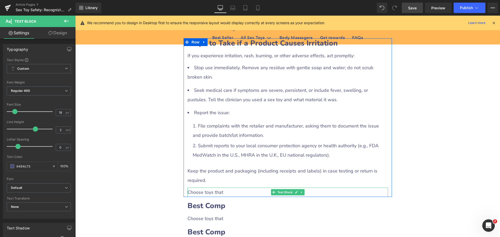
click at [204, 188] on div "Choose toys that" at bounding box center [287, 192] width 200 height 9
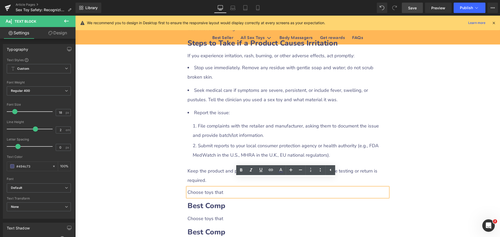
drag, startPoint x: 186, startPoint y: 183, endPoint x: 233, endPoint y: 182, distance: 47.1
click at [233, 188] on div "Choose toys that" at bounding box center [287, 192] width 200 height 9
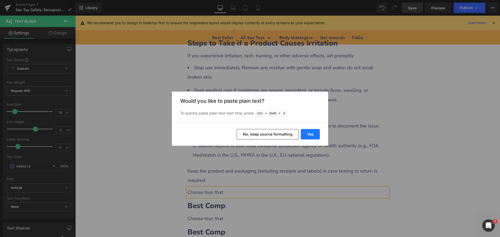
click at [310, 136] on button "Yes" at bounding box center [309, 134] width 19 height 10
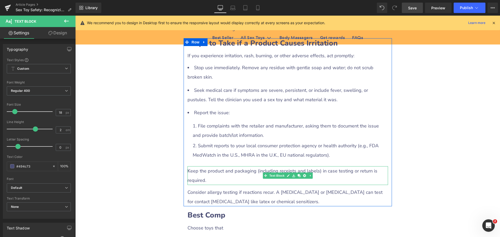
click at [195, 166] on div "Keep the product and packaging (including receipts and labels) in case testing …" at bounding box center [287, 175] width 200 height 19
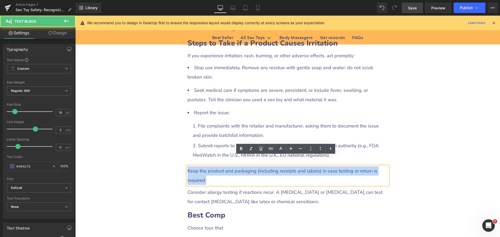
drag, startPoint x: 185, startPoint y: 162, endPoint x: 210, endPoint y: 169, distance: 25.4
click at [210, 169] on div "Keep the product and packaging (including receipts and labels) in case testing …" at bounding box center [287, 175] width 200 height 19
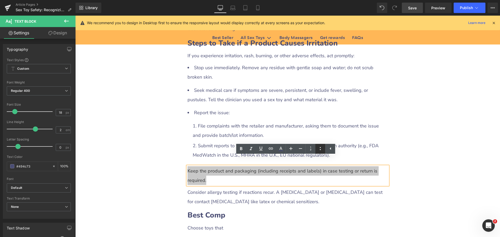
click at [319, 151] on icon at bounding box center [320, 148] width 6 height 6
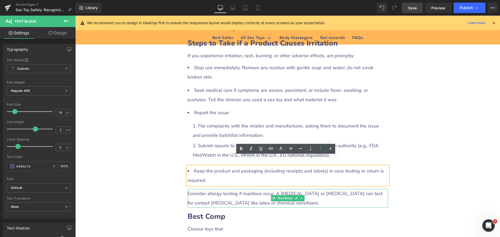
click at [210, 189] on div "Consider allergy testing if reactions recur. A [MEDICAL_DATA] or [MEDICAL_DATA]…" at bounding box center [287, 198] width 200 height 19
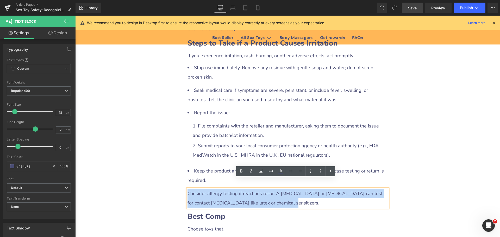
drag, startPoint x: 186, startPoint y: 185, endPoint x: 286, endPoint y: 192, distance: 99.9
click at [286, 192] on div "Consider allergy testing if reactions recur. A [MEDICAL_DATA] or [MEDICAL_DATA]…" at bounding box center [287, 198] width 200 height 19
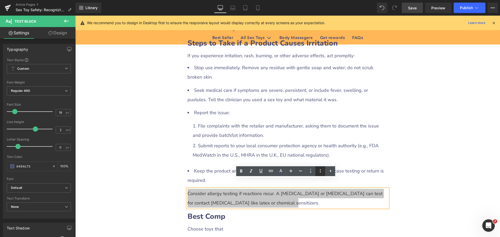
click at [319, 171] on icon at bounding box center [320, 171] width 6 height 6
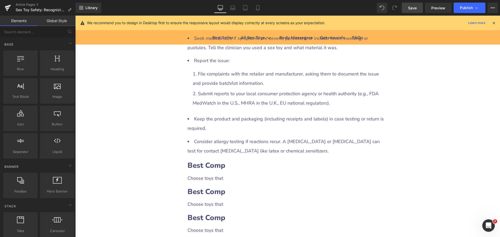
scroll to position [991, 0]
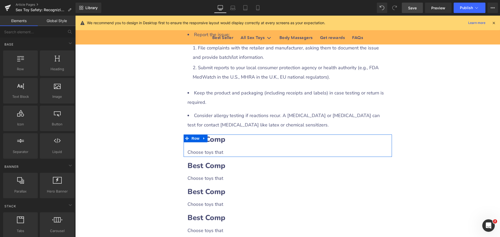
click at [220, 135] on b "Best Comp" at bounding box center [206, 140] width 38 height 10
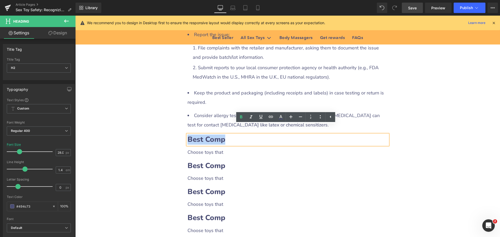
drag, startPoint x: 187, startPoint y: 130, endPoint x: 246, endPoint y: 131, distance: 58.3
click at [246, 135] on h2 "Best Comp" at bounding box center [287, 140] width 200 height 10
paste div
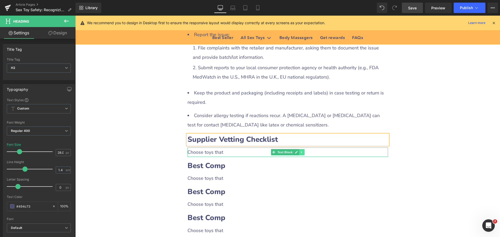
click at [301, 151] on icon at bounding box center [301, 152] width 1 height 2
click at [297, 149] on link at bounding box center [298, 152] width 5 height 6
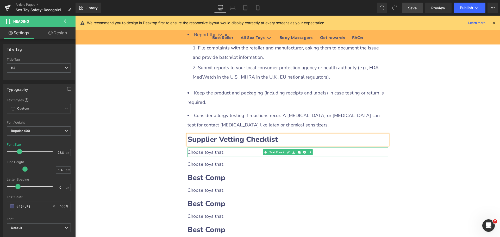
click at [219, 148] on div "Choose toys that" at bounding box center [287, 152] width 200 height 9
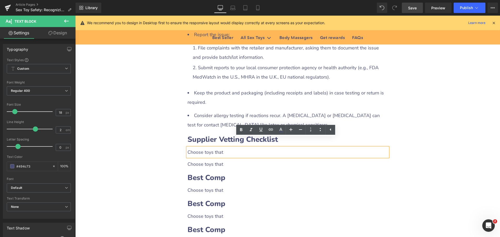
drag, startPoint x: 187, startPoint y: 142, endPoint x: 224, endPoint y: 142, distance: 37.7
click at [224, 148] on div "Choose toys that" at bounding box center [287, 152] width 200 height 9
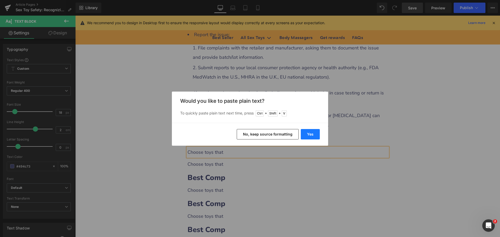
drag, startPoint x: 312, startPoint y: 136, endPoint x: 237, endPoint y: 125, distance: 76.0
click at [312, 136] on button "Yes" at bounding box center [309, 134] width 19 height 10
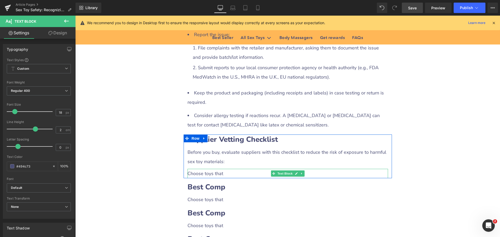
click at [202, 169] on div "Choose toys that" at bounding box center [287, 173] width 200 height 9
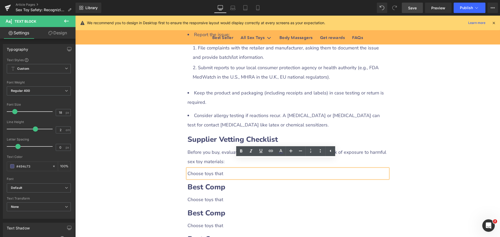
drag, startPoint x: 187, startPoint y: 163, endPoint x: 229, endPoint y: 164, distance: 42.1
click at [227, 169] on div "Choose toys that" at bounding box center [287, 173] width 200 height 9
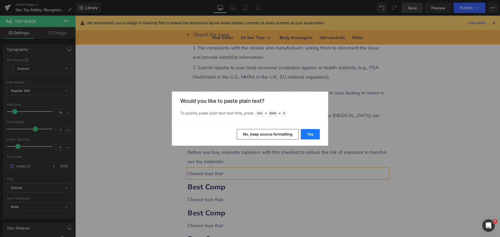
drag, startPoint x: 308, startPoint y: 133, endPoint x: 233, endPoint y: 119, distance: 76.4
click at [308, 133] on button "Yes" at bounding box center [309, 134] width 19 height 10
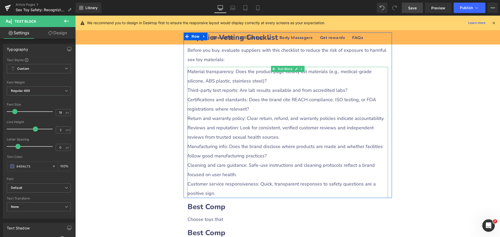
scroll to position [1095, 0]
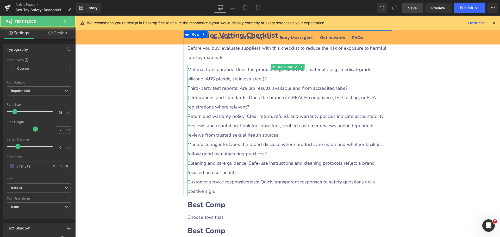
click at [203, 127] on div "Reviews and reputation: Look for consistent, verified customer reviews and inde…" at bounding box center [287, 130] width 200 height 19
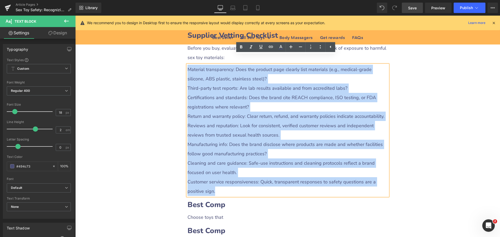
drag, startPoint x: 185, startPoint y: 60, endPoint x: 258, endPoint y: 180, distance: 140.4
click at [258, 180] on div "Material transparency: Does the product page clearly list materials (e.g., medi…" at bounding box center [287, 130] width 200 height 131
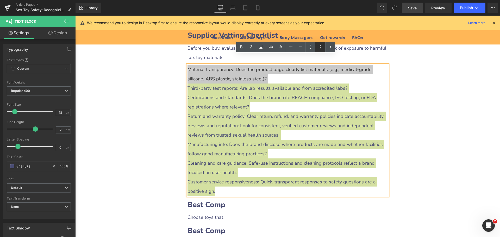
click at [319, 49] on icon at bounding box center [320, 47] width 6 height 6
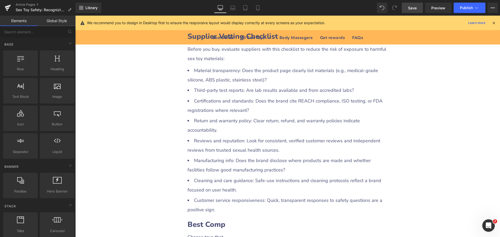
scroll to position [1043, 0]
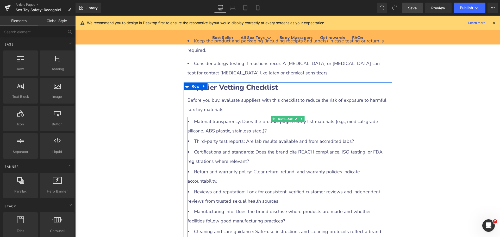
click at [209, 117] on li "Material transparency: Does the product page clearly list materials (e.g., medi…" at bounding box center [287, 126] width 200 height 19
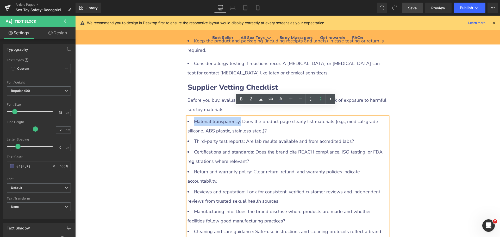
drag, startPoint x: 191, startPoint y: 112, endPoint x: 238, endPoint y: 114, distance: 47.4
click at [238, 117] on li "Material transparency: Does the product page clearly list materials (e.g., medi…" at bounding box center [287, 126] width 200 height 19
click at [242, 100] on icon at bounding box center [241, 99] width 6 height 6
drag, startPoint x: 192, startPoint y: 132, endPoint x: 241, endPoint y: 133, distance: 48.7
click at [241, 137] on li "Third-party test reports: Are lab results available and from accredited labs?" at bounding box center [287, 141] width 200 height 9
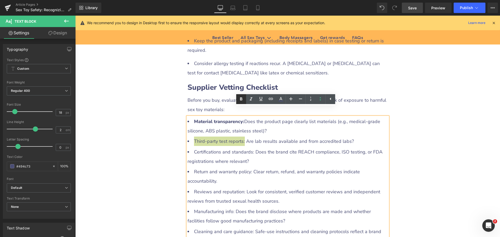
click at [242, 101] on icon at bounding box center [241, 99] width 6 height 6
drag, startPoint x: 192, startPoint y: 144, endPoint x: 251, endPoint y: 144, distance: 59.3
click at [251, 147] on li "Certifications and standards: Does the brand cite REACH compliance, ISO testing…" at bounding box center [287, 156] width 200 height 19
click at [242, 99] on icon at bounding box center [241, 99] width 6 height 6
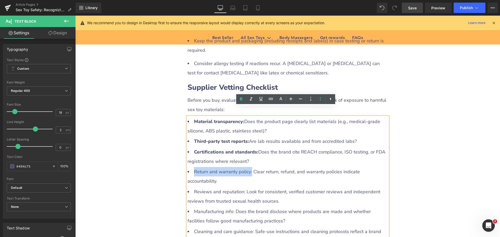
drag, startPoint x: 192, startPoint y: 161, endPoint x: 248, endPoint y: 163, distance: 56.8
click at [248, 167] on li "Return and warranty policy: Clear return, refund, and warranty policies indicat…" at bounding box center [287, 176] width 200 height 19
click at [241, 101] on icon at bounding box center [241, 99] width 6 height 6
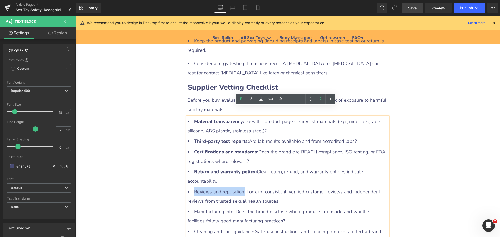
drag, startPoint x: 192, startPoint y: 183, endPoint x: 242, endPoint y: 183, distance: 50.2
click at [242, 187] on li "Reviews and reputation: Look for consistent, verified customer reviews and inde…" at bounding box center [287, 196] width 200 height 19
click at [237, 97] on link at bounding box center [241, 99] width 10 height 10
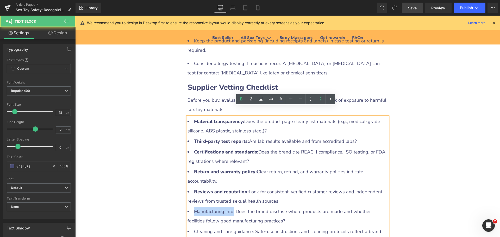
drag, startPoint x: 192, startPoint y: 203, endPoint x: 232, endPoint y: 203, distance: 39.6
click at [232, 207] on li "Manufacturing info: Does the brand disclose where products are made and whether…" at bounding box center [287, 216] width 200 height 19
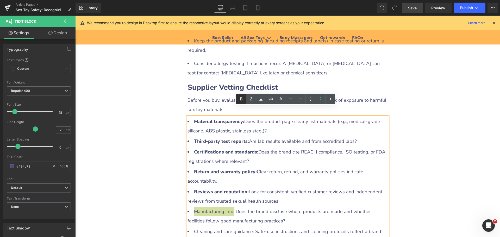
drag, startPoint x: 241, startPoint y: 98, endPoint x: 163, endPoint y: 94, distance: 77.6
click at [241, 98] on icon at bounding box center [241, 98] width 2 height 3
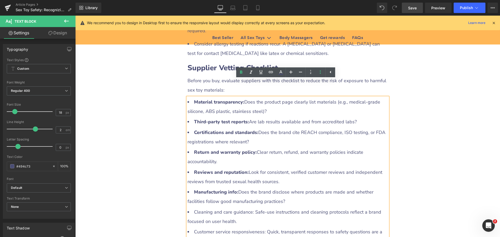
scroll to position [1095, 0]
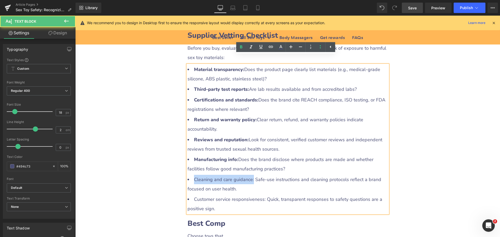
drag, startPoint x: 192, startPoint y: 171, endPoint x: 251, endPoint y: 172, distance: 59.3
click at [251, 175] on li "Cleaning and care guidance: Safe-use instructions and cleaning protocols reflec…" at bounding box center [287, 184] width 200 height 19
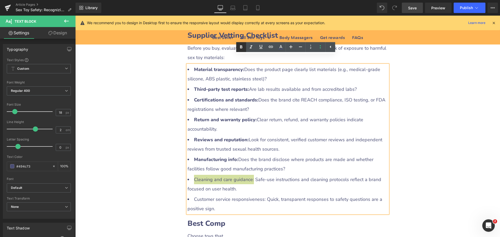
click at [241, 46] on icon at bounding box center [241, 47] width 6 height 6
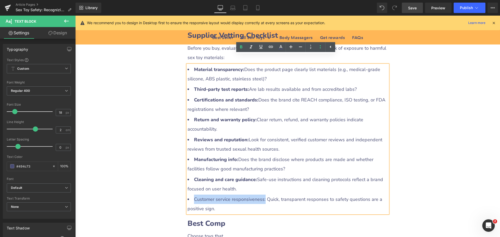
drag, startPoint x: 192, startPoint y: 189, endPoint x: 263, endPoint y: 191, distance: 71.1
click at [263, 195] on li "Customer service responsiveness: Quick, transparent responses to safety questio…" at bounding box center [287, 204] width 200 height 19
click at [241, 47] on icon at bounding box center [241, 47] width 6 height 6
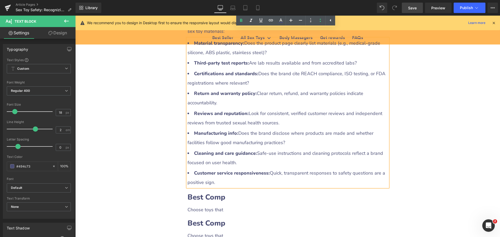
scroll to position [1173, 0]
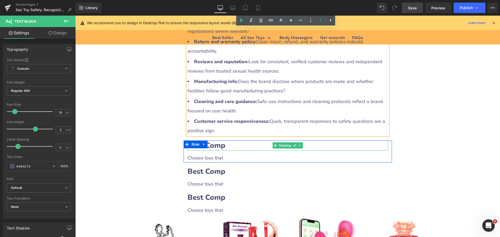
click at [220, 140] on b "Best Comp" at bounding box center [206, 145] width 38 height 10
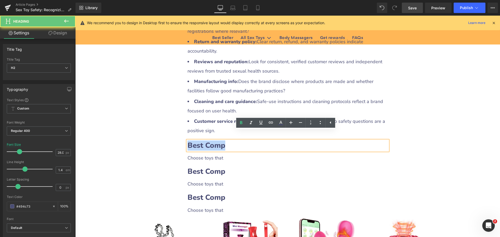
click at [187, 140] on div "Best Comp" at bounding box center [287, 145] width 200 height 10
click at [187, 140] on b "Best Comp" at bounding box center [206, 145] width 38 height 10
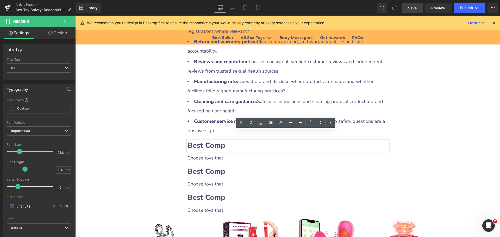
click at [189, 140] on b "Best Comp" at bounding box center [206, 145] width 38 height 10
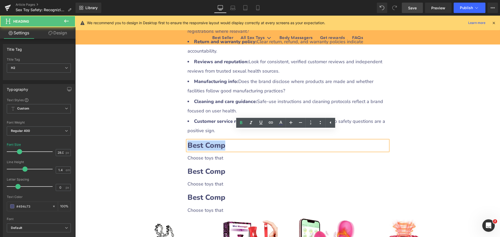
drag, startPoint x: 188, startPoint y: 135, endPoint x: 230, endPoint y: 136, distance: 42.2
click at [230, 140] on h2 "Best Comp" at bounding box center [287, 145] width 200 height 10
paste div
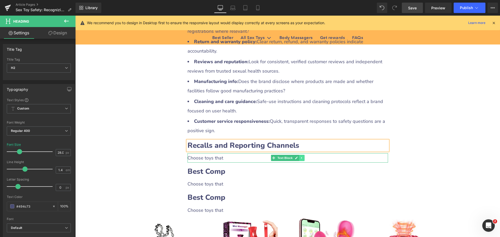
click at [300, 156] on icon at bounding box center [301, 157] width 3 height 3
click at [297, 155] on link at bounding box center [298, 158] width 5 height 6
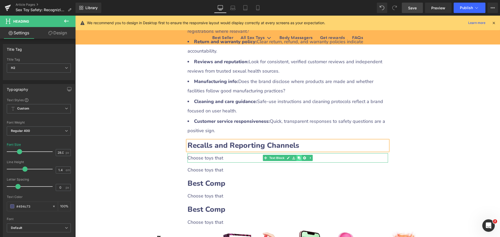
click at [297, 155] on link at bounding box center [298, 158] width 5 height 6
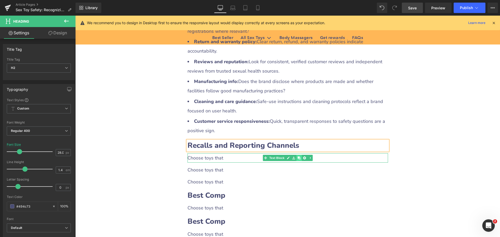
click at [297, 155] on link at bounding box center [298, 158] width 5 height 6
click at [229, 153] on div "Choose toys that" at bounding box center [287, 157] width 200 height 9
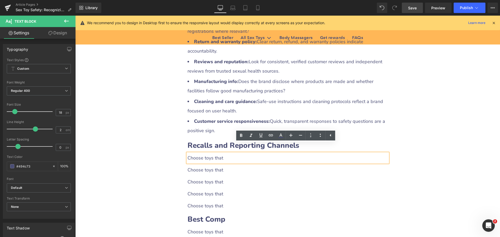
drag, startPoint x: 186, startPoint y: 148, endPoint x: 235, endPoint y: 148, distance: 48.9
click at [235, 153] on div "Choose toys that" at bounding box center [287, 157] width 200 height 9
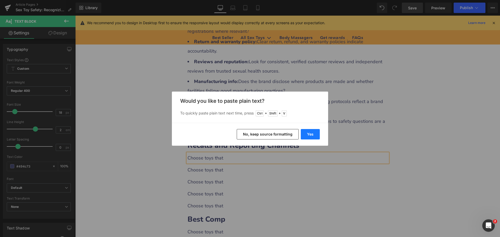
drag, startPoint x: 307, startPoint y: 133, endPoint x: 233, endPoint y: 125, distance: 74.7
click at [307, 133] on button "Yes" at bounding box center [309, 134] width 19 height 10
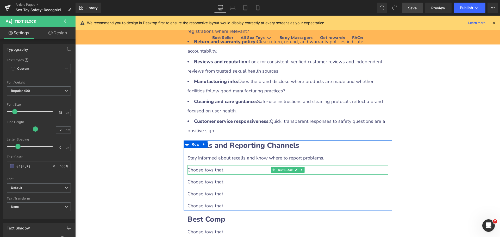
click at [217, 165] on div "Choose toys that" at bounding box center [287, 169] width 200 height 9
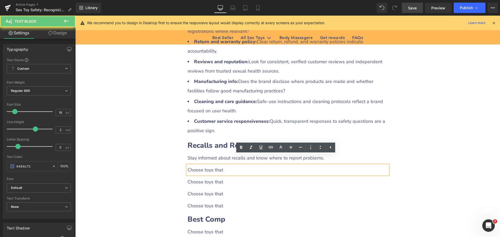
drag, startPoint x: 187, startPoint y: 161, endPoint x: 229, endPoint y: 159, distance: 42.9
click at [229, 165] on div "Choose toys that" at bounding box center [287, 169] width 200 height 9
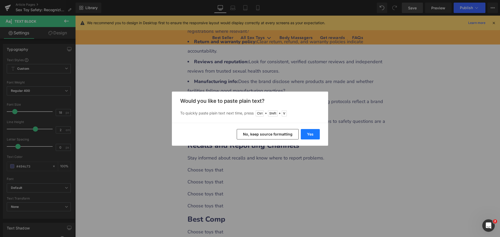
click at [309, 133] on button "Yes" at bounding box center [309, 134] width 19 height 10
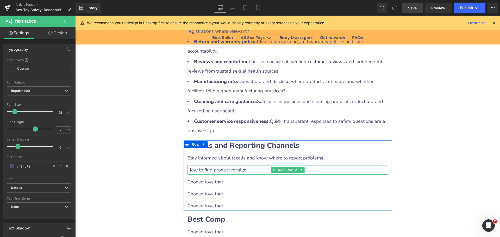
click at [226, 165] on div "How to find product recalls:" at bounding box center [287, 169] width 200 height 9
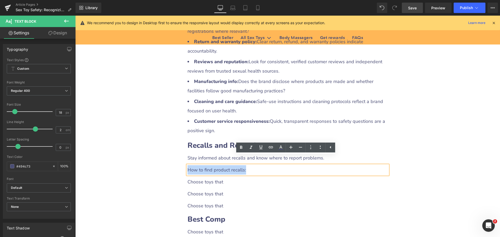
drag, startPoint x: 186, startPoint y: 162, endPoint x: 248, endPoint y: 161, distance: 62.2
click at [248, 165] on div "How to find product recalls:" at bounding box center [287, 169] width 200 height 9
click at [317, 146] on icon at bounding box center [320, 147] width 6 height 6
drag, startPoint x: 239, startPoint y: 148, endPoint x: 160, endPoint y: 135, distance: 80.2
click at [239, 148] on icon at bounding box center [241, 147] width 6 height 6
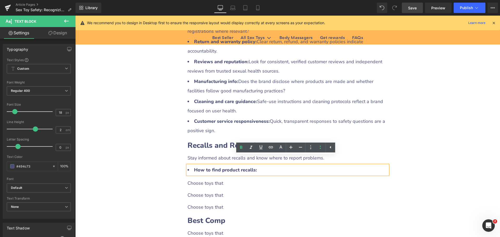
click at [222, 167] on strong "How to find product recalls:" at bounding box center [225, 170] width 63 height 6
click at [255, 190] on div "Choose toys that" at bounding box center [287, 194] width 200 height 9
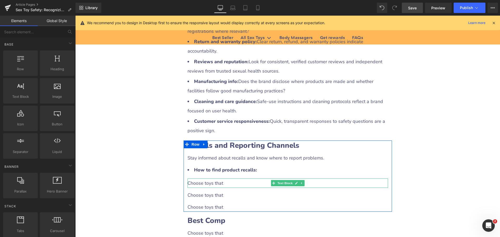
click at [214, 178] on div "Choose toys that" at bounding box center [287, 182] width 200 height 9
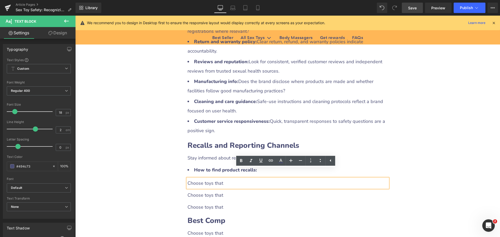
drag, startPoint x: 186, startPoint y: 174, endPoint x: 226, endPoint y: 174, distance: 40.1
click at [226, 178] on div "Choose toys that" at bounding box center [287, 182] width 200 height 9
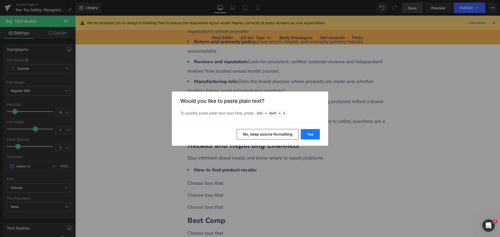
click at [304, 135] on button "Yes" at bounding box center [309, 134] width 19 height 10
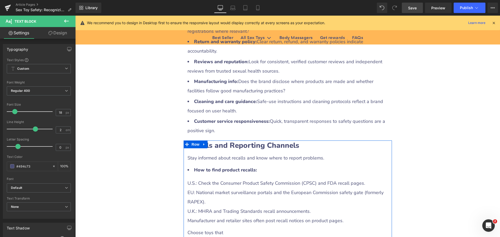
click at [201, 188] on div "EU: National market surveillance portals and the European Commission safety gat…" at bounding box center [287, 197] width 200 height 19
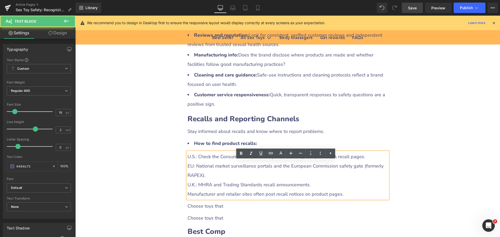
scroll to position [1225, 0]
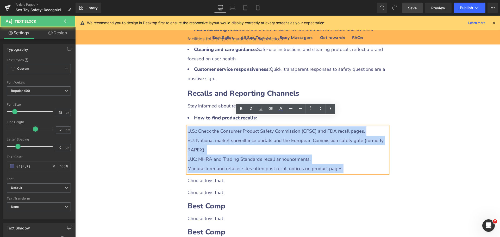
drag, startPoint x: 186, startPoint y: 120, endPoint x: 351, endPoint y: 155, distance: 169.5
click at [351, 155] on div "U.S.: Check the Consumer Product Safety Commission (CPSC) and FDA recall pages.…" at bounding box center [287, 149] width 200 height 47
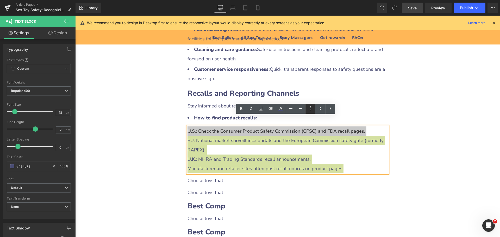
click at [311, 108] on icon at bounding box center [310, 108] width 6 height 6
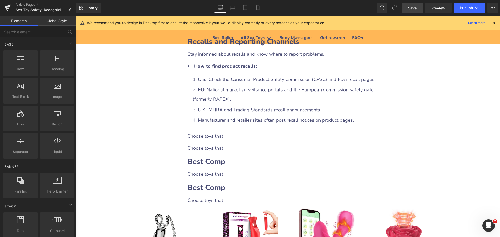
scroll to position [1277, 0]
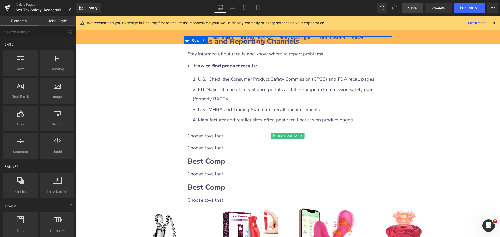
click at [217, 131] on div "Choose toys that" at bounding box center [287, 135] width 200 height 9
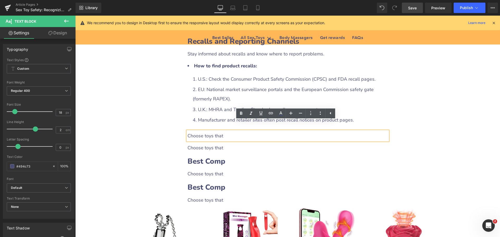
drag, startPoint x: 186, startPoint y: 126, endPoint x: 221, endPoint y: 126, distance: 35.1
click at [221, 131] on div "Choose toys that" at bounding box center [287, 135] width 200 height 9
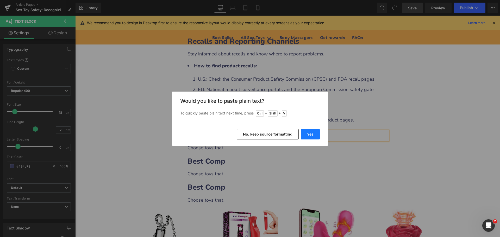
drag, startPoint x: 233, startPoint y: 119, endPoint x: 308, endPoint y: 135, distance: 76.8
click at [308, 135] on button "Yes" at bounding box center [309, 134] width 19 height 10
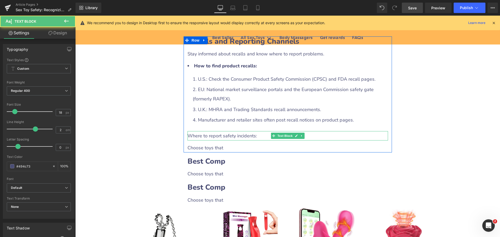
click at [259, 131] on div "Where to report safety incidents:" at bounding box center [287, 135] width 200 height 9
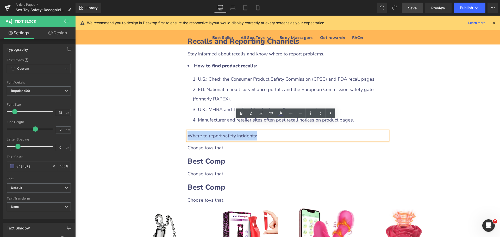
drag, startPoint x: 257, startPoint y: 127, endPoint x: 186, endPoint y: 128, distance: 70.5
click at [187, 131] on div "Where to report safety incidents:" at bounding box center [287, 135] width 200 height 9
click at [319, 114] on icon at bounding box center [320, 113] width 6 height 6
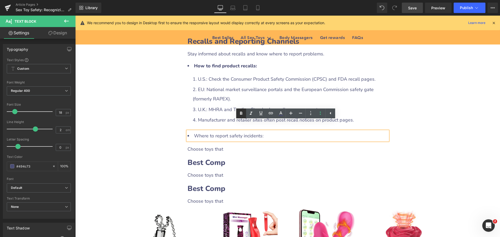
click at [242, 113] on icon at bounding box center [241, 113] width 6 height 6
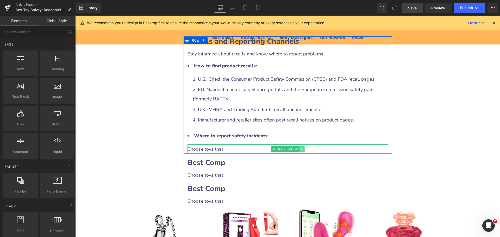
click at [301, 148] on icon at bounding box center [301, 149] width 3 height 3
click at [297, 148] on icon at bounding box center [298, 149] width 3 height 3
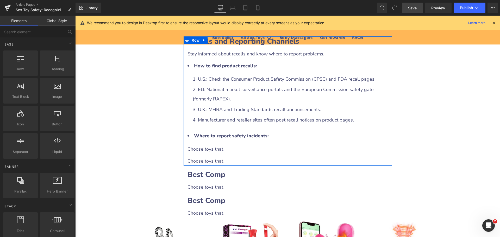
click at [197, 144] on div "Choose toys that" at bounding box center [287, 148] width 200 height 9
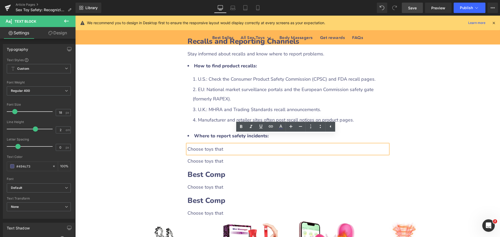
drag, startPoint x: 186, startPoint y: 139, endPoint x: 227, endPoint y: 139, distance: 41.4
click at [227, 144] on div "Choose toys that" at bounding box center [287, 148] width 200 height 9
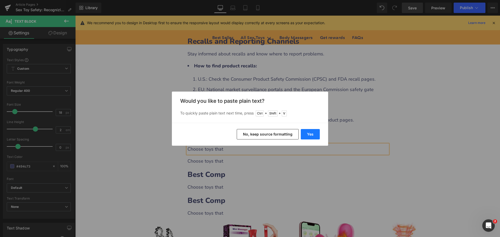
drag, startPoint x: 308, startPoint y: 136, endPoint x: 233, endPoint y: 120, distance: 76.8
click at [308, 136] on button "Yes" at bounding box center [309, 134] width 19 height 10
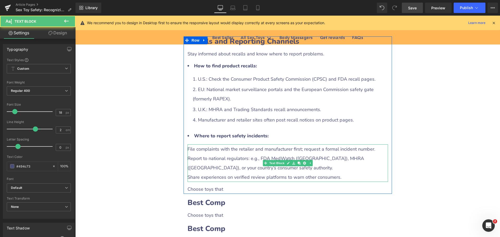
click at [210, 154] on div "Report to national regulators: e.g., FDA MedWatch ([GEOGRAPHIC_DATA]), MHRA ([G…" at bounding box center [287, 163] width 200 height 19
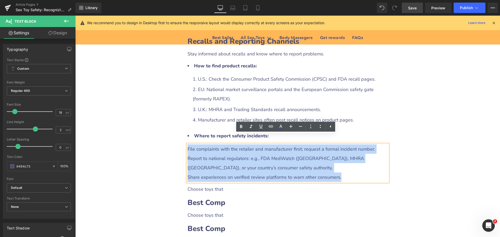
drag, startPoint x: 185, startPoint y: 140, endPoint x: 343, endPoint y: 165, distance: 159.9
click at [343, 165] on div "File complaints with the retailer and manufacturer first; request a formal inci…" at bounding box center [287, 162] width 200 height 37
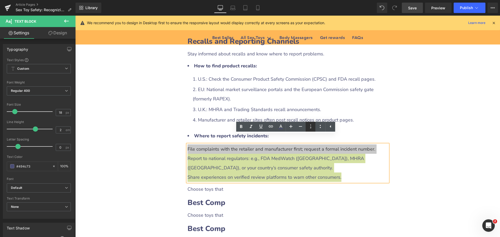
click at [309, 125] on icon at bounding box center [310, 126] width 6 height 6
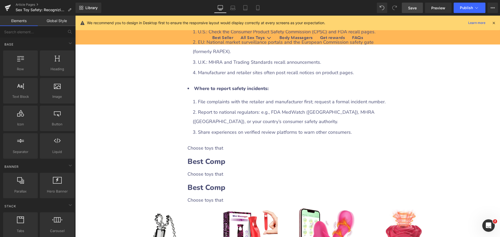
scroll to position [1329, 0]
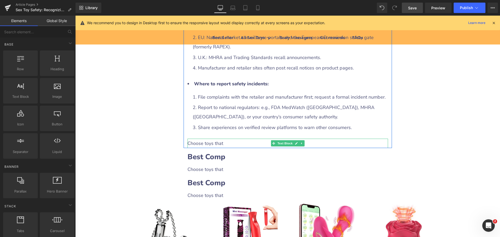
click at [210, 139] on div "Choose toys that" at bounding box center [287, 143] width 200 height 9
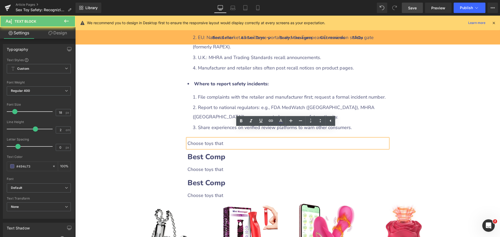
drag, startPoint x: 186, startPoint y: 135, endPoint x: 228, endPoint y: 135, distance: 42.1
click at [228, 139] on div "Choose toys that" at bounding box center [287, 143] width 200 height 9
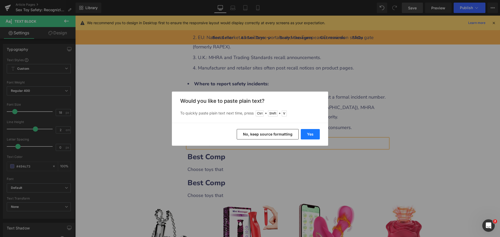
click at [306, 136] on button "Yes" at bounding box center [309, 134] width 19 height 10
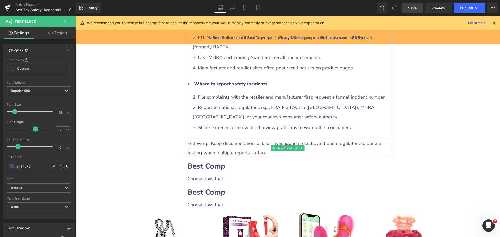
click at [203, 139] on div "Follow up: Keep documentation, ask for investigation results, and push regulato…" at bounding box center [287, 148] width 200 height 19
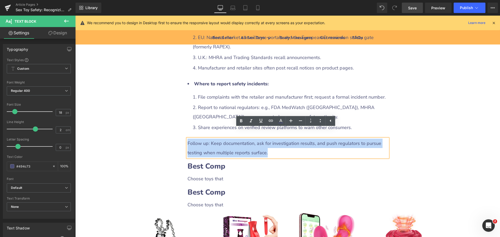
drag, startPoint x: 186, startPoint y: 134, endPoint x: 270, endPoint y: 145, distance: 84.8
click at [270, 145] on div "Follow up: Keep documentation, ask for investigation results, and push regulato…" at bounding box center [287, 148] width 200 height 19
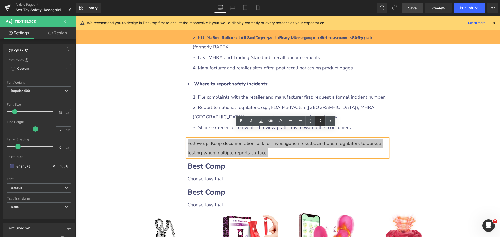
click at [318, 120] on icon at bounding box center [320, 121] width 6 height 6
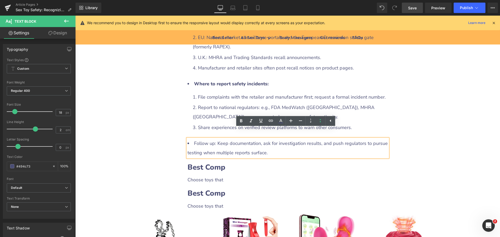
click at [208, 139] on li "Follow up: Keep documentation, ask for investigation results, and push regulato…" at bounding box center [287, 148] width 200 height 19
drag, startPoint x: 192, startPoint y: 133, endPoint x: 213, endPoint y: 133, distance: 21.1
click at [213, 139] on li "Follow up: Keep documentation, ask for investigation results, and push regulato…" at bounding box center [287, 148] width 200 height 19
drag, startPoint x: 239, startPoint y: 122, endPoint x: 262, endPoint y: 126, distance: 23.0
click at [239, 121] on icon at bounding box center [241, 121] width 6 height 6
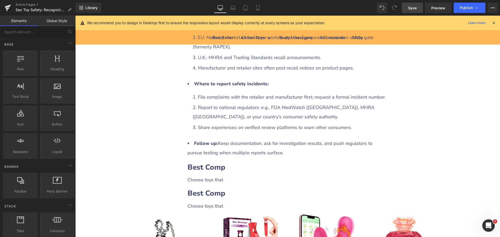
click at [413, 9] on span "Save" at bounding box center [412, 7] width 9 height 5
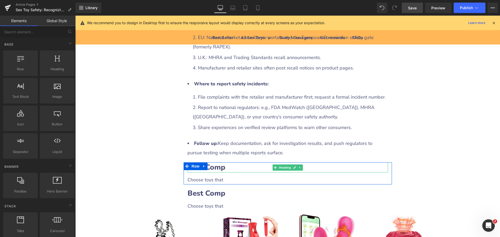
click at [218, 162] on b "Best Comp" at bounding box center [206, 167] width 38 height 10
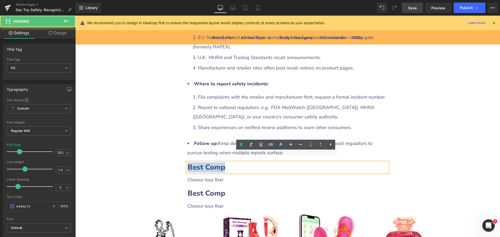
drag, startPoint x: 187, startPoint y: 158, endPoint x: 238, endPoint y: 157, distance: 51.3
click at [238, 162] on h2 "Best Comp" at bounding box center [287, 167] width 200 height 10
paste div
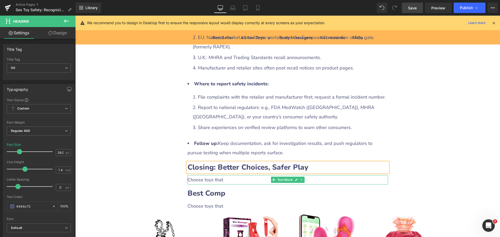
click at [194, 175] on div "Choose toys that" at bounding box center [287, 179] width 200 height 9
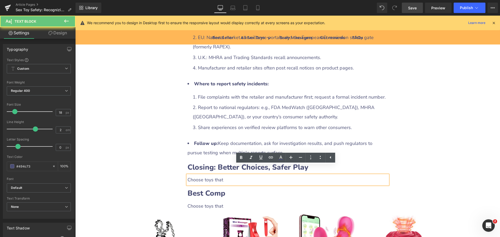
drag, startPoint x: 187, startPoint y: 171, endPoint x: 244, endPoint y: 172, distance: 57.2
click at [244, 175] on div "Choose toys that" at bounding box center [287, 179] width 200 height 9
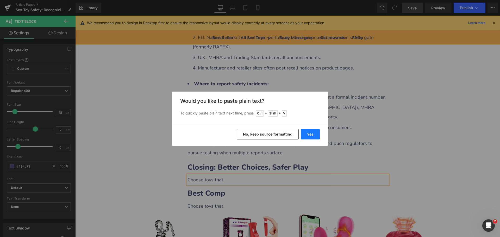
drag, startPoint x: 312, startPoint y: 130, endPoint x: 237, endPoint y: 116, distance: 77.1
click at [312, 130] on button "Yes" at bounding box center [309, 134] width 19 height 10
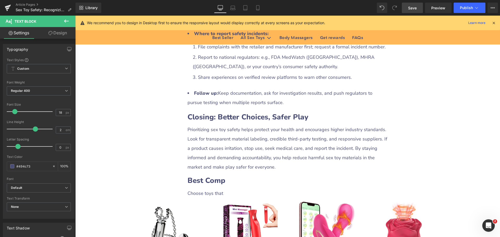
scroll to position [1381, 0]
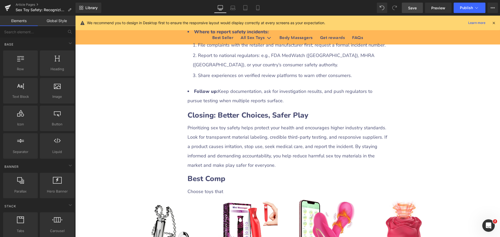
click at [202, 176] on icon at bounding box center [204, 178] width 4 height 4
click at [216, 176] on icon at bounding box center [218, 178] width 4 height 4
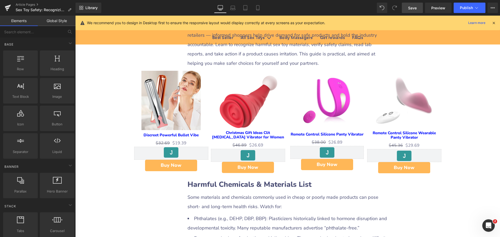
scroll to position [208, 0]
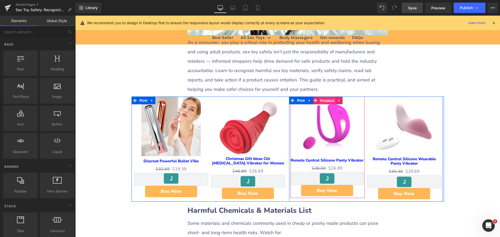
click at [326, 104] on span "Product" at bounding box center [327, 101] width 17 height 8
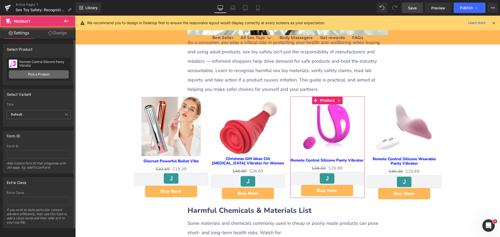
click at [41, 78] on link "Pick a Product" at bounding box center [39, 74] width 60 height 8
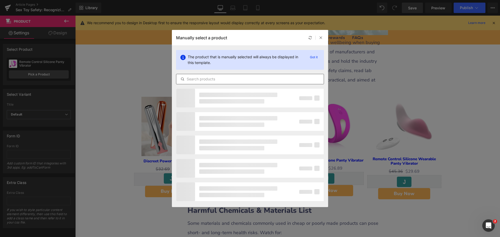
click at [213, 78] on input "text" at bounding box center [249, 79] width 147 height 6
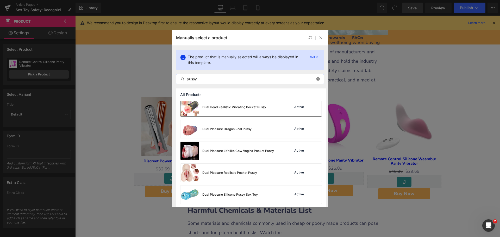
scroll to position [234, 0]
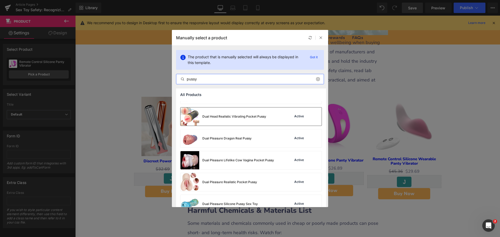
type input "pussy"
click at [252, 119] on div "Dual Head Realistic Vibrating Pocket Pussy" at bounding box center [223, 116] width 86 height 18
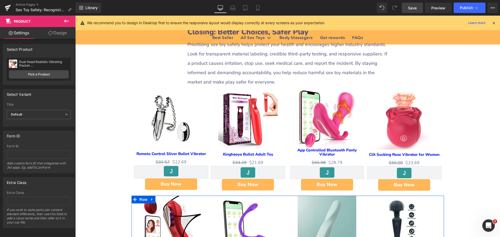
scroll to position [1457, 0]
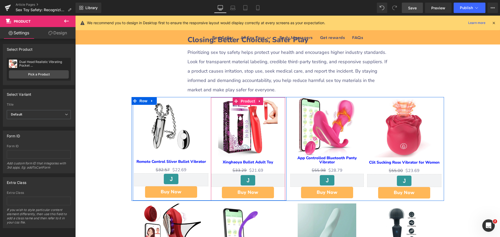
click at [243, 97] on span "Product" at bounding box center [247, 101] width 17 height 8
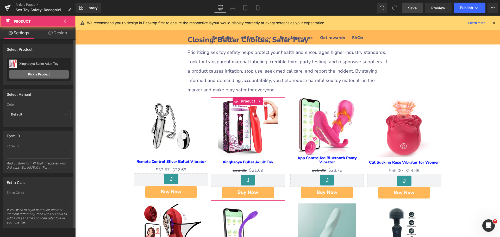
click at [41, 73] on link "Pick a Product" at bounding box center [39, 74] width 60 height 8
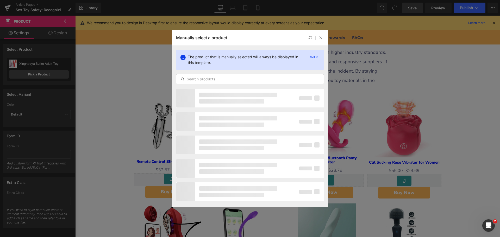
click at [206, 79] on input "text" at bounding box center [249, 79] width 147 height 6
type input "pocket pussy"
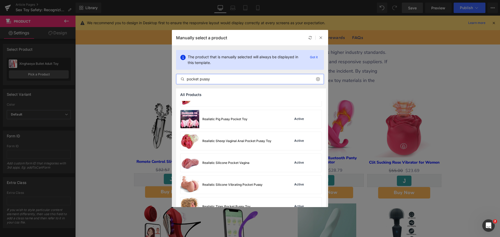
scroll to position [615, 0]
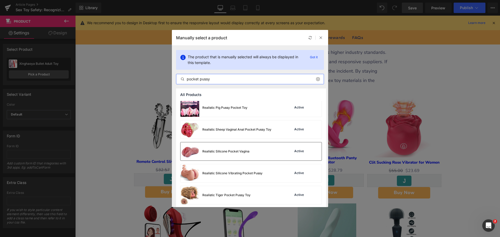
click at [232, 156] on div "Realistic Silicone Pocket Vagina" at bounding box center [214, 151] width 69 height 18
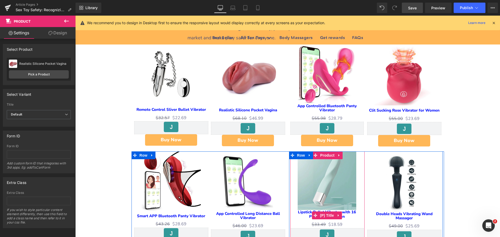
scroll to position [1483, 0]
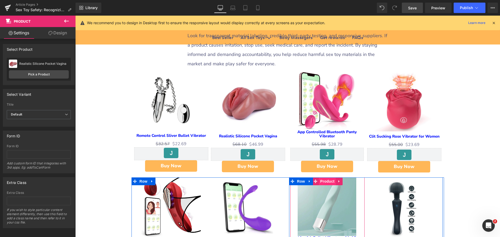
drag, startPoint x: 323, startPoint y: 173, endPoint x: 320, endPoint y: 173, distance: 3.1
click at [323, 177] on span "Product" at bounding box center [327, 181] width 17 height 8
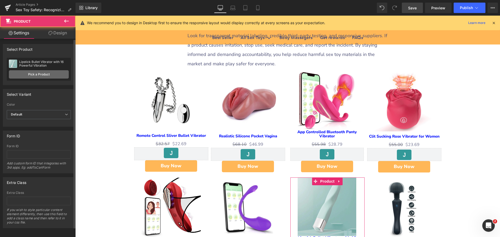
click at [46, 72] on link "Pick a Product" at bounding box center [39, 74] width 60 height 8
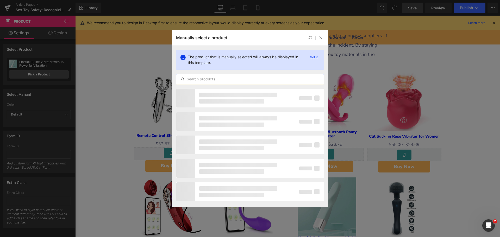
click at [194, 79] on input "text" at bounding box center [249, 79] width 147 height 6
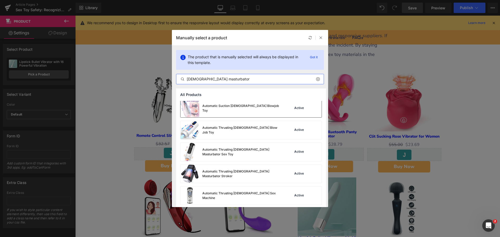
scroll to position [416, 0]
type input "[DEMOGRAPHIC_DATA] masturbator"
click at [226, 149] on div "Automatic Thrusting [DEMOGRAPHIC_DATA] Masturbator Sex Toy" at bounding box center [230, 153] width 100 height 18
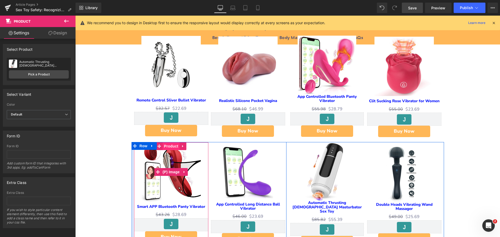
scroll to position [1509, 0]
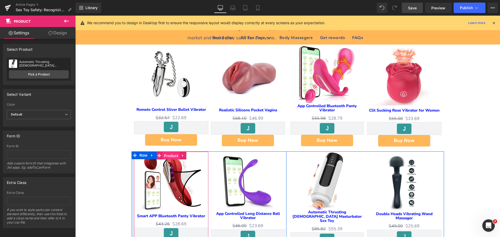
click at [170, 152] on span "Product" at bounding box center [171, 156] width 17 height 8
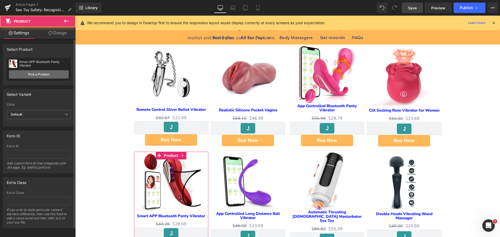
click at [35, 76] on link "Pick a Product" at bounding box center [39, 74] width 60 height 8
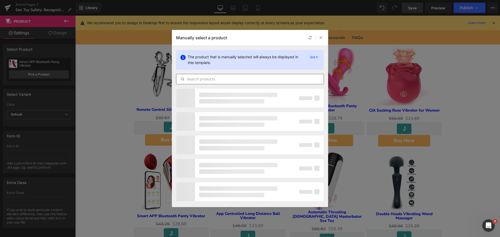
click at [194, 79] on input "text" at bounding box center [249, 79] width 147 height 6
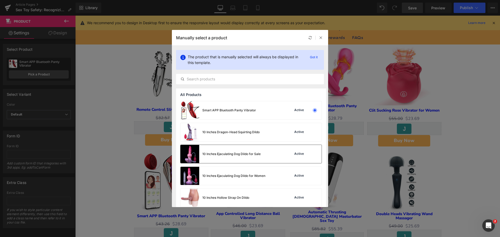
click at [206, 153] on div "10 Inches Ejaculating Dog Dildo for Sale" at bounding box center [231, 154] width 58 height 5
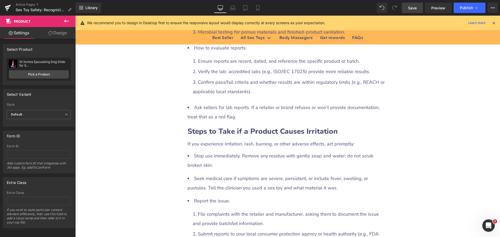
scroll to position [807, 0]
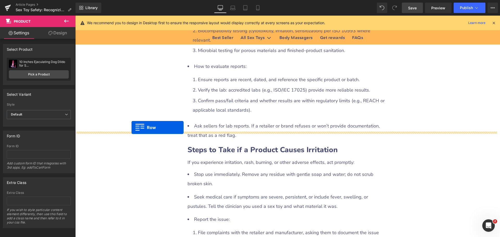
drag, startPoint x: 130, startPoint y: 170, endPoint x: 131, endPoint y: 127, distance: 42.9
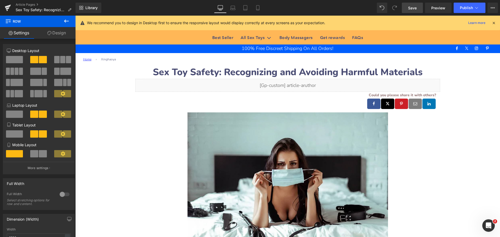
scroll to position [0, 0]
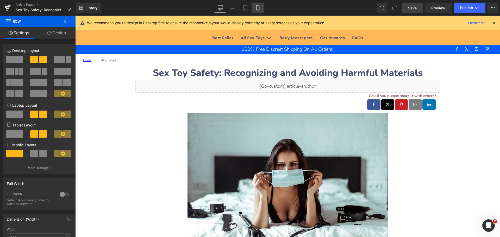
click at [258, 9] on icon at bounding box center [257, 9] width 3 height 0
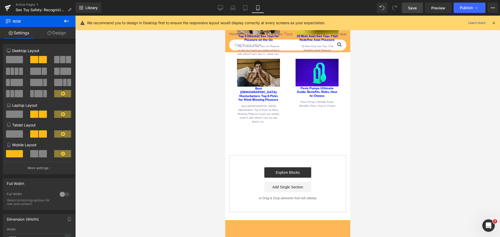
scroll to position [2706, 0]
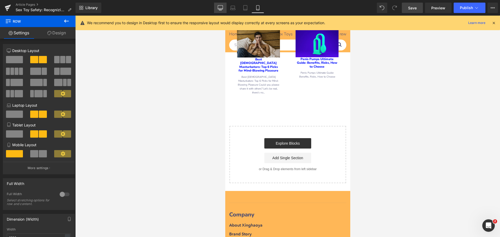
drag, startPoint x: 219, startPoint y: 9, endPoint x: 104, endPoint y: 36, distance: 117.7
click at [219, 9] on icon at bounding box center [220, 7] width 5 height 4
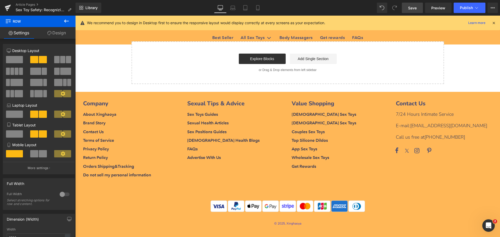
scroll to position [850, 0]
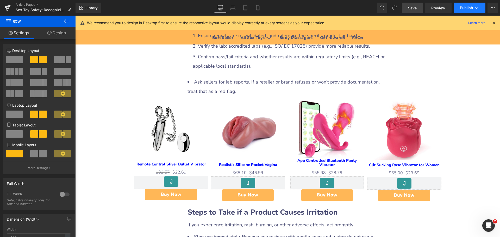
click at [462, 9] on span "Publish" at bounding box center [465, 8] width 13 height 4
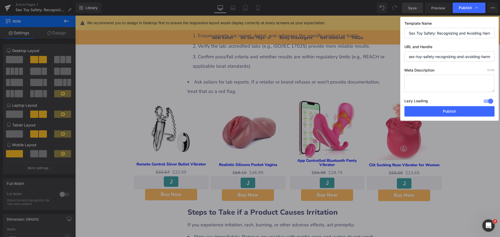
click at [418, 78] on textarea at bounding box center [449, 83] width 90 height 17
paste textarea "Learn how to spot harmful sex toy materials, verify safety claims, read lab rep…"
type textarea "Learn how to spot harmful sex toy materials, verify safety claims, read lab rep…"
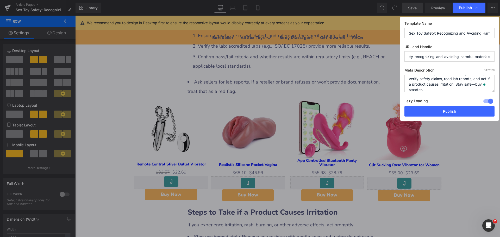
drag, startPoint x: 434, startPoint y: 58, endPoint x: 492, endPoint y: 61, distance: 58.6
click at [492, 61] on input "sex-toy-safety-recognizing-and-avoiding-harmful-materials" at bounding box center [449, 56] width 90 height 10
type input "sex-toy-safety"
click at [451, 111] on button "Publish" at bounding box center [449, 111] width 90 height 10
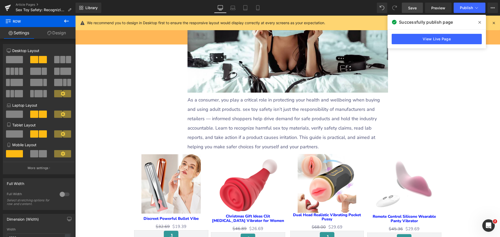
scroll to position [156, 0]
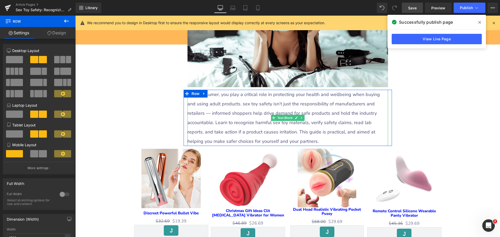
click at [259, 113] on p "As a consumer, you play a critical role in protecting your health and wellbeing…" at bounding box center [287, 118] width 200 height 56
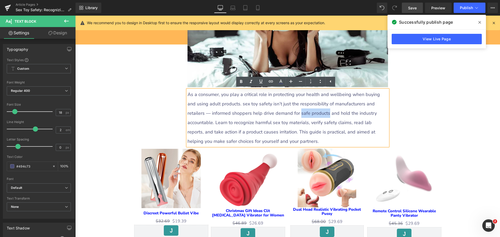
drag, startPoint x: 273, startPoint y: 113, endPoint x: 299, endPoint y: 113, distance: 26.3
click at [299, 113] on p "As a consumer, you play a critical role in protecting your health and wellbeing…" at bounding box center [287, 118] width 200 height 56
click at [271, 83] on icon at bounding box center [270, 81] width 6 height 6
click at [274, 123] on input "text" at bounding box center [300, 124] width 80 height 13
paste input "[URL][DOMAIN_NAME]"
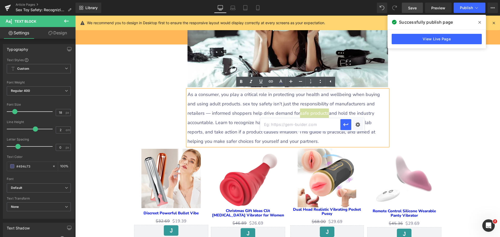
type input "[URL][DOMAIN_NAME]"
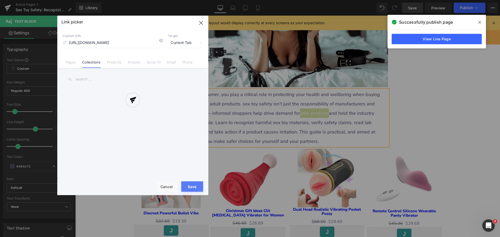
click at [356, 0] on div "Text Color Highlight Color #333333 Edit or remove link: Edit - Unlink - Cancel …" at bounding box center [250, 0] width 500 height 0
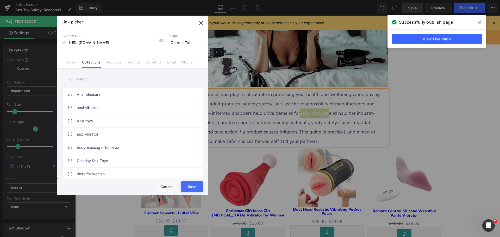
click at [178, 42] on span "Current Tab" at bounding box center [185, 43] width 35 height 10
click at [176, 62] on li "New Tab" at bounding box center [185, 61] width 40 height 9
click at [193, 189] on button "Save" at bounding box center [192, 186] width 22 height 10
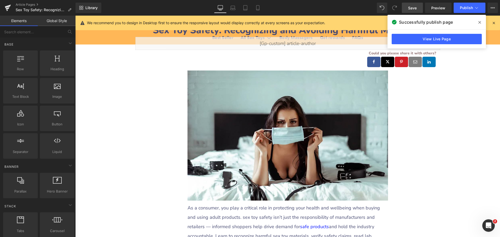
scroll to position [78, 0]
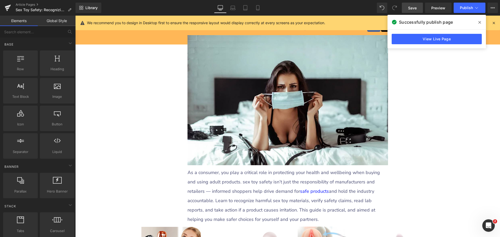
click at [479, 22] on icon at bounding box center [479, 22] width 3 height 3
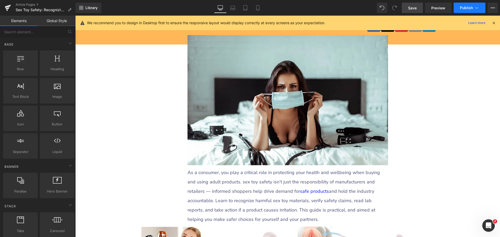
click at [467, 8] on span "Publish" at bounding box center [465, 8] width 13 height 4
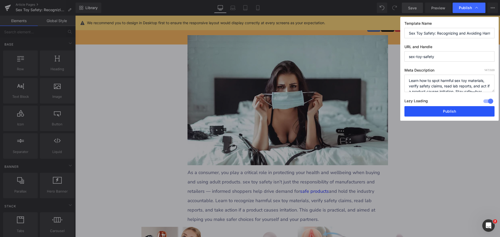
click at [443, 111] on button "Publish" at bounding box center [449, 111] width 90 height 10
